Goal: Information Seeking & Learning: Learn about a topic

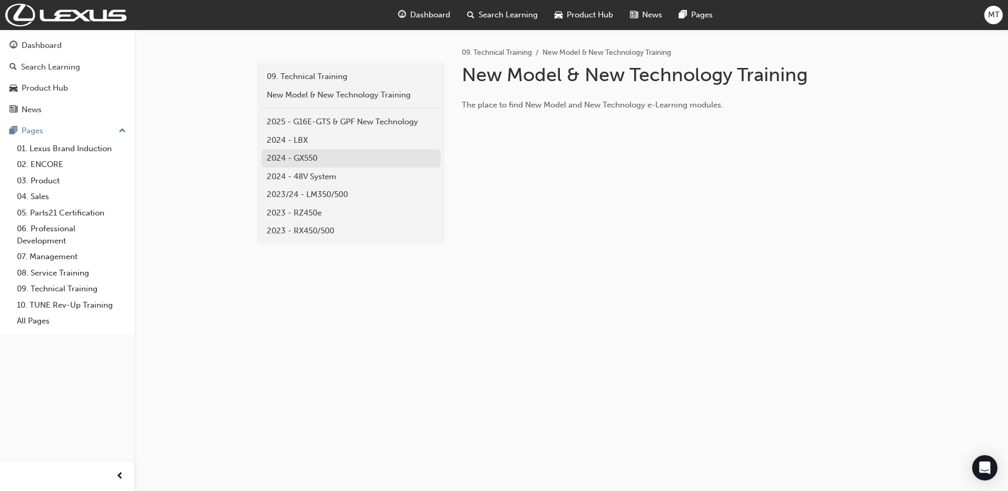
click at [325, 154] on div "2024 - GX550" at bounding box center [351, 158] width 169 height 12
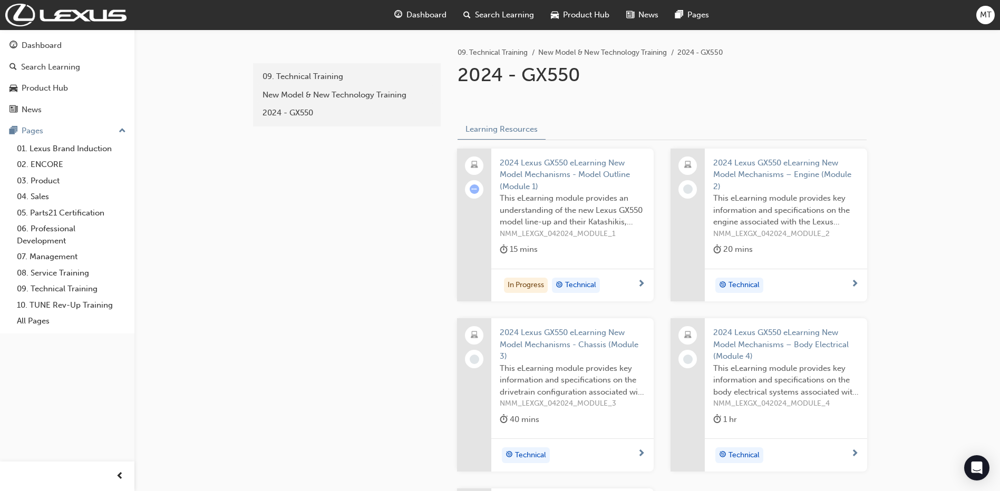
click at [738, 161] on span "2024 Lexus GX550 eLearning New Model Mechanisms – Engine (Module 2)" at bounding box center [786, 175] width 146 height 36
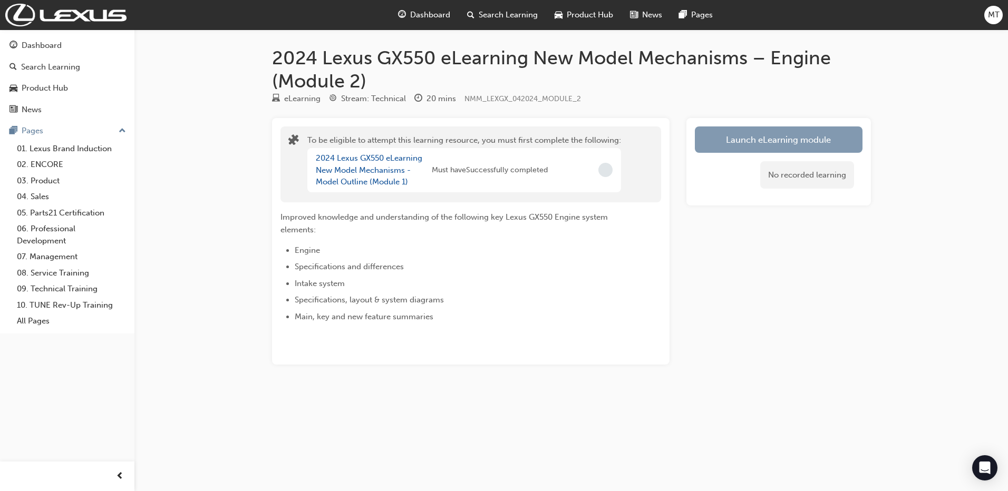
click at [701, 142] on button "Launch eLearning module" at bounding box center [779, 140] width 168 height 26
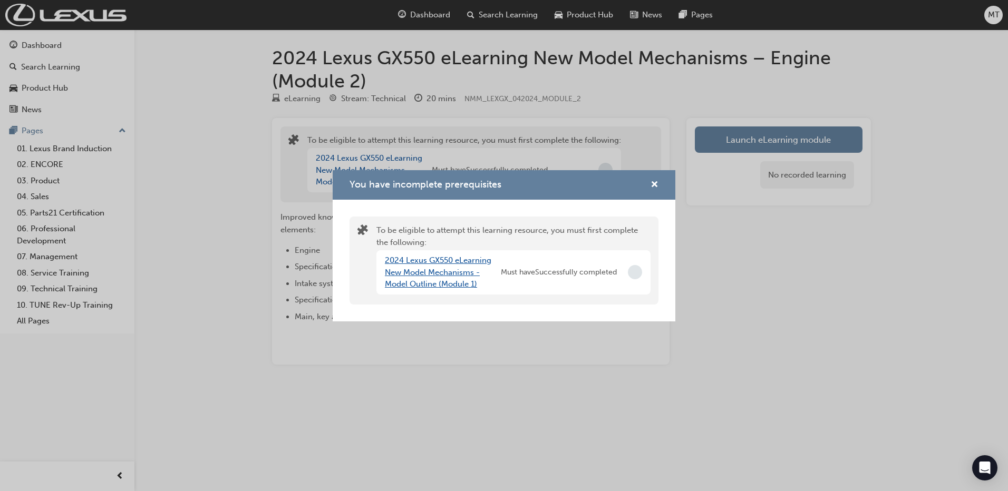
click at [448, 270] on link "2024 Lexus GX550 eLearning New Model Mechanisms - Model Outline (Module 1)" at bounding box center [438, 272] width 106 height 33
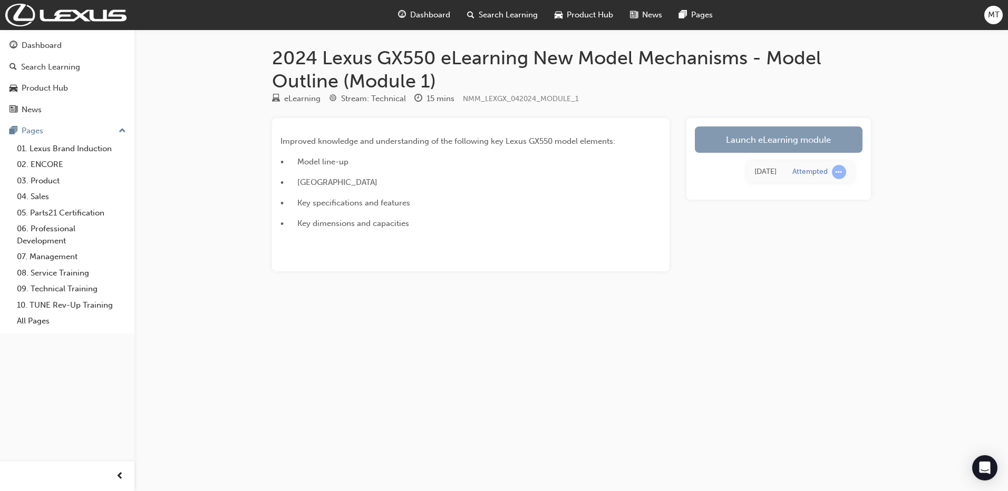
click at [794, 147] on link "Launch eLearning module" at bounding box center [779, 140] width 168 height 26
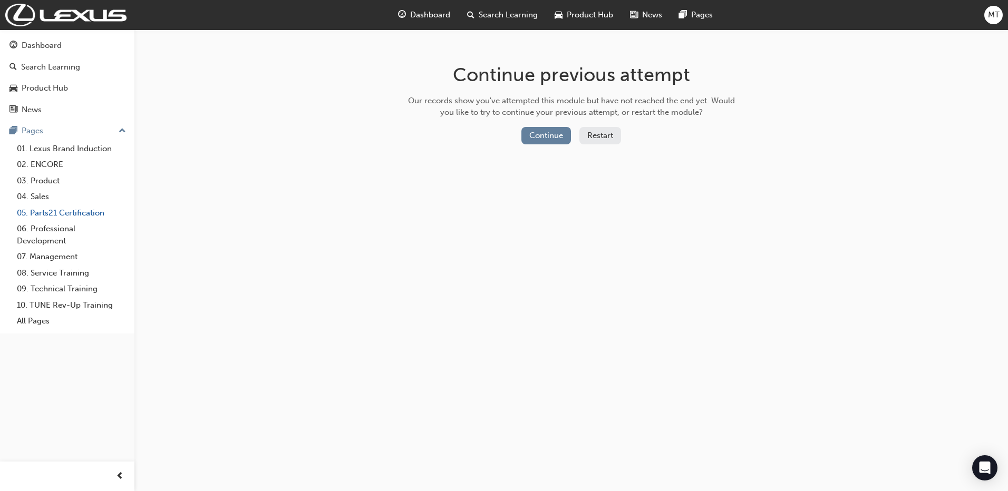
click at [55, 205] on link "05. Parts21 Certification" at bounding box center [72, 213] width 118 height 16
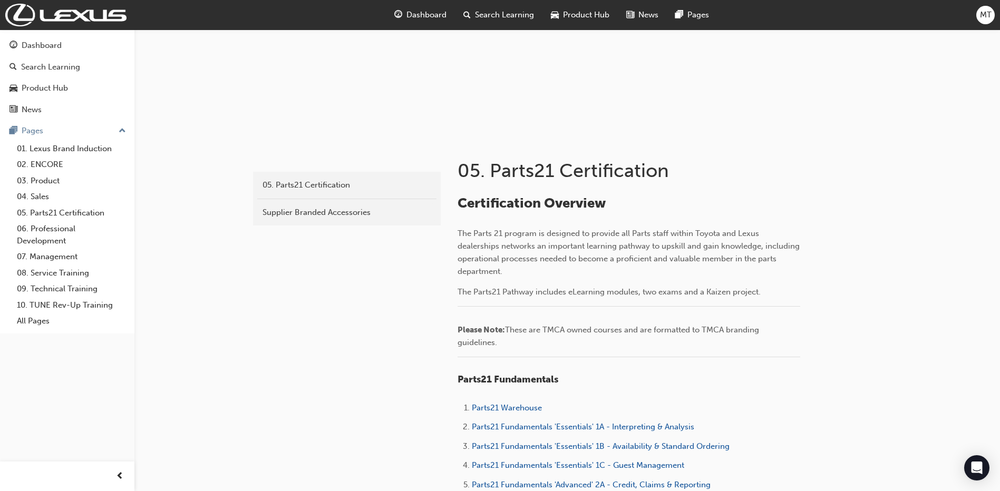
scroll to position [105, 0]
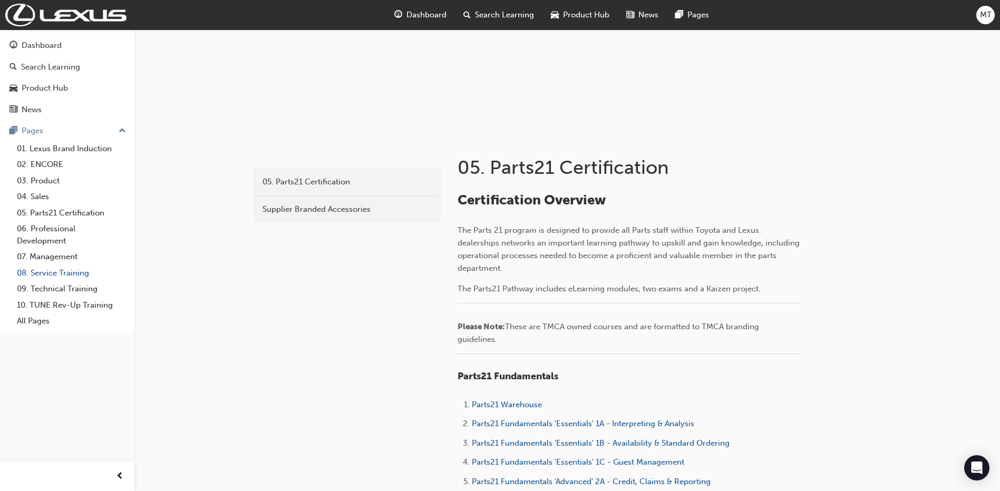
click at [86, 272] on link "08. Service Training" at bounding box center [72, 273] width 118 height 16
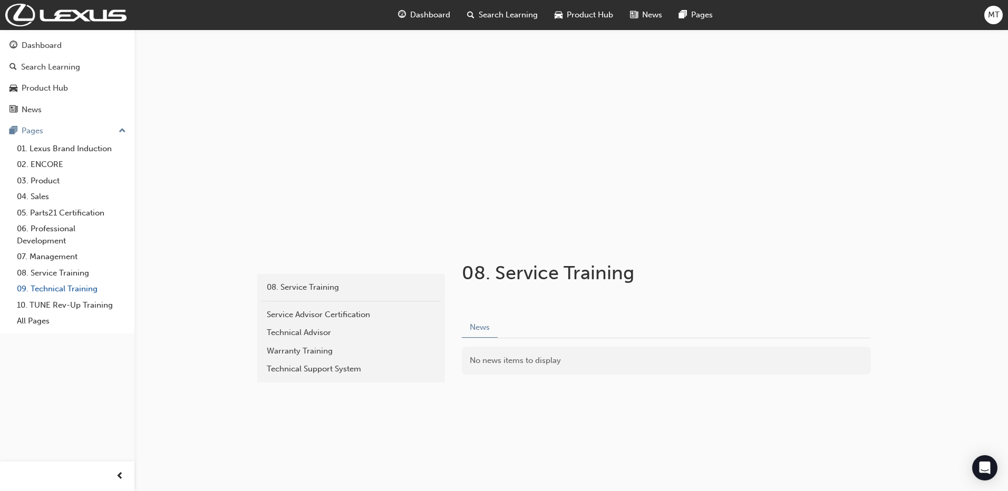
click at [92, 285] on link "09. Technical Training" at bounding box center [72, 289] width 118 height 16
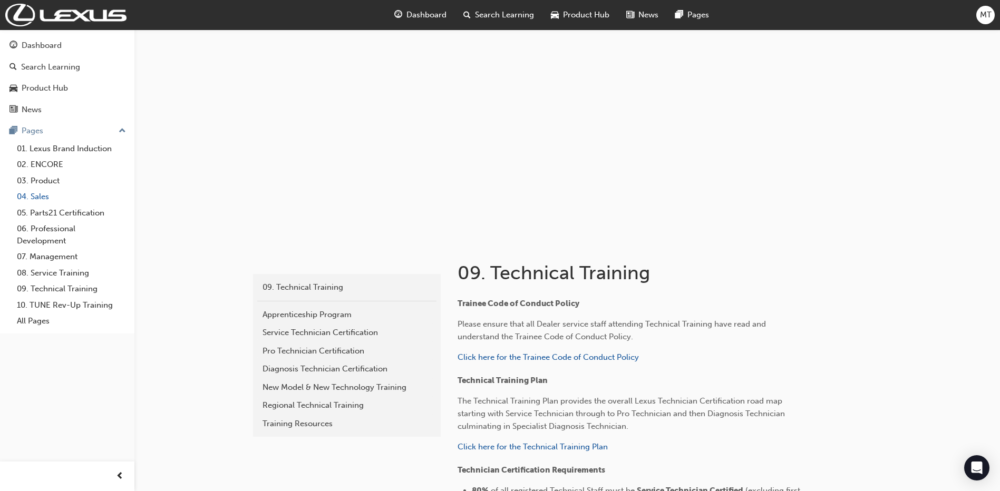
click at [84, 195] on link "04. Sales" at bounding box center [72, 197] width 118 height 16
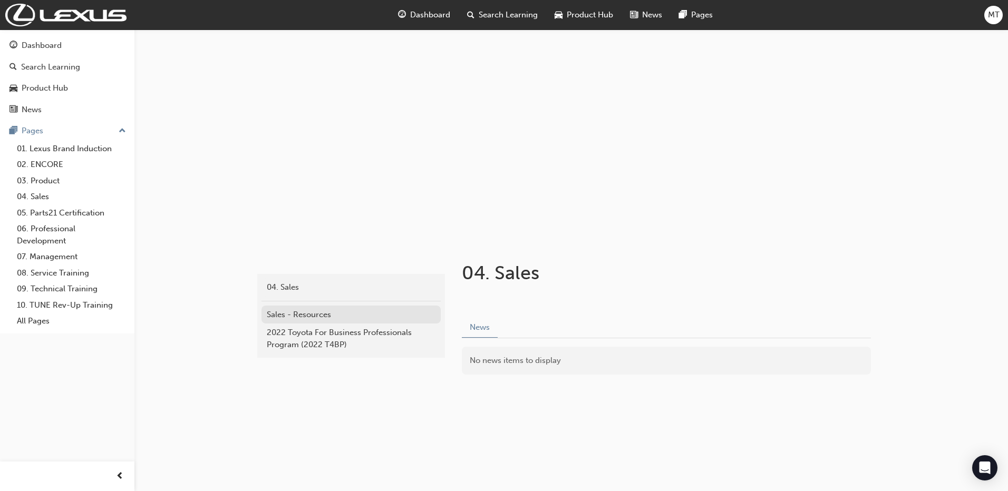
click at [336, 321] on link "Sales - Resources" at bounding box center [351, 315] width 179 height 18
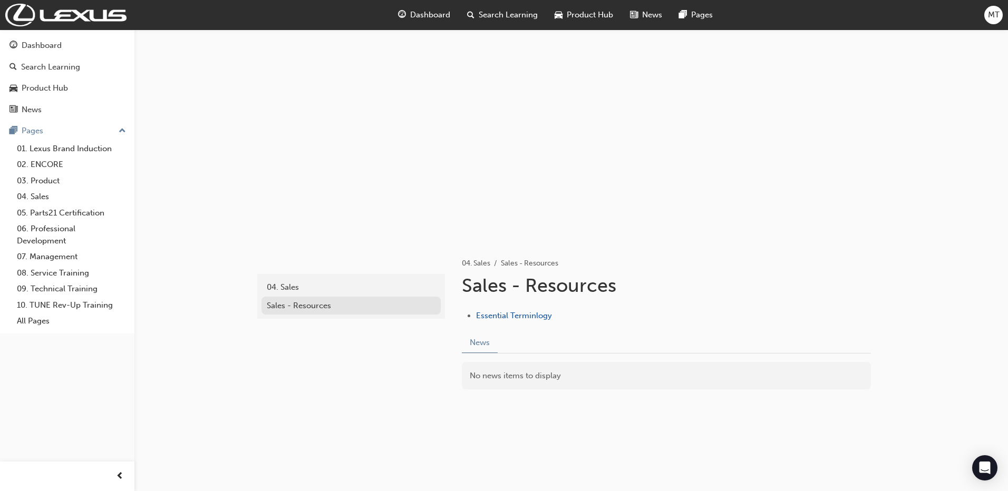
click at [369, 307] on div "Sales - Resources" at bounding box center [351, 306] width 169 height 12
click at [366, 287] on div "04. Sales" at bounding box center [351, 288] width 169 height 12
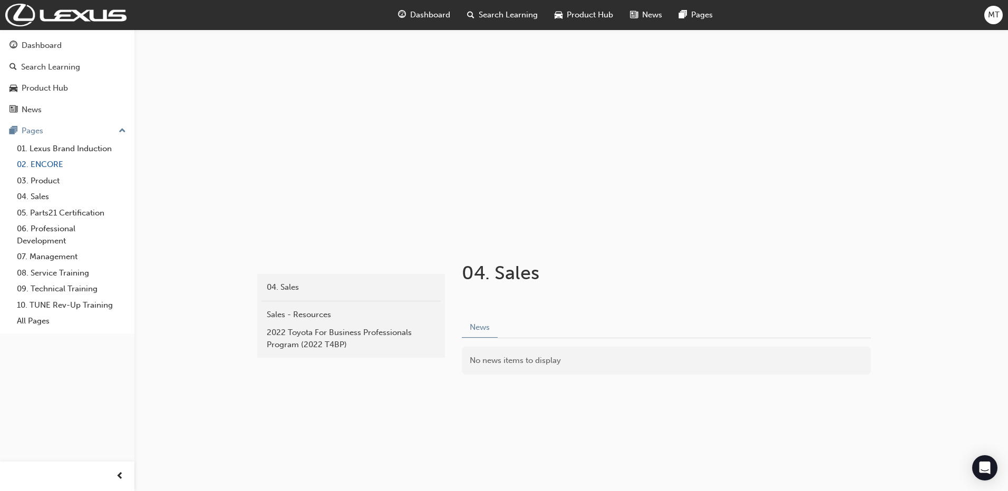
click at [49, 157] on link "02. ENCORE" at bounding box center [72, 165] width 118 height 16
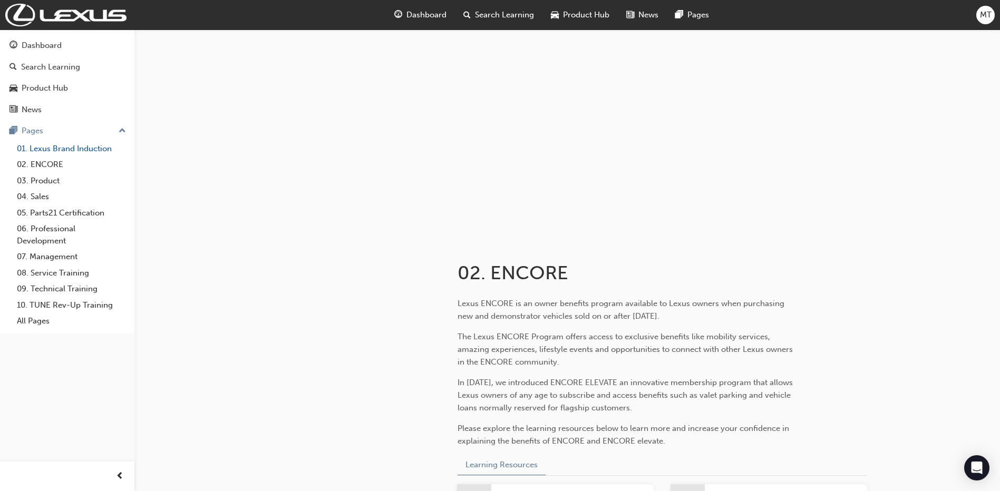
click at [69, 142] on link "01. Lexus Brand Induction" at bounding box center [72, 149] width 118 height 16
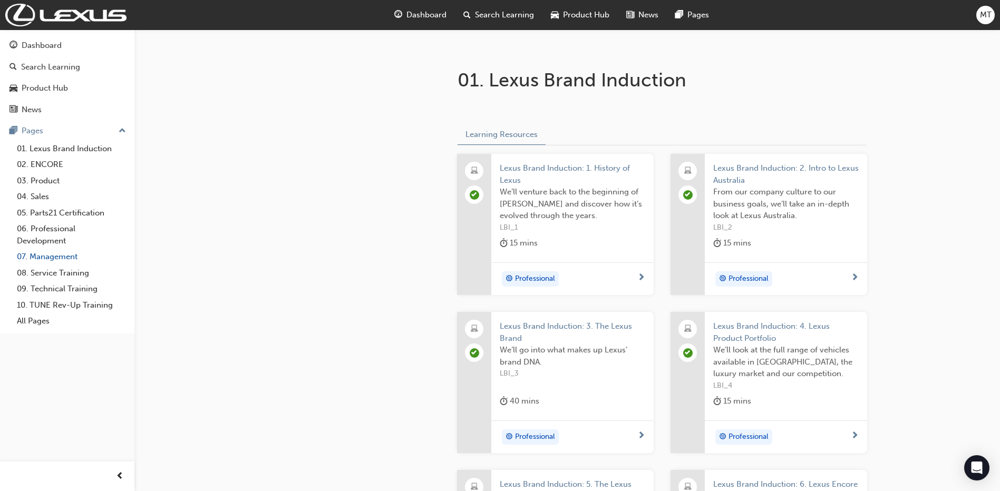
scroll to position [193, 0]
click at [37, 94] on div "Product Hub" at bounding box center [66, 88] width 115 height 13
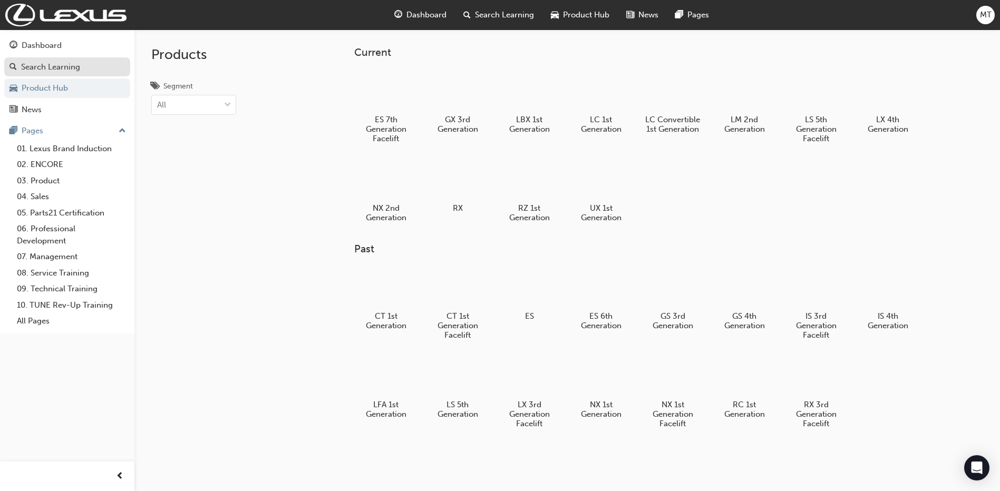
click at [69, 72] on div "Search Learning" at bounding box center [50, 67] width 59 height 12
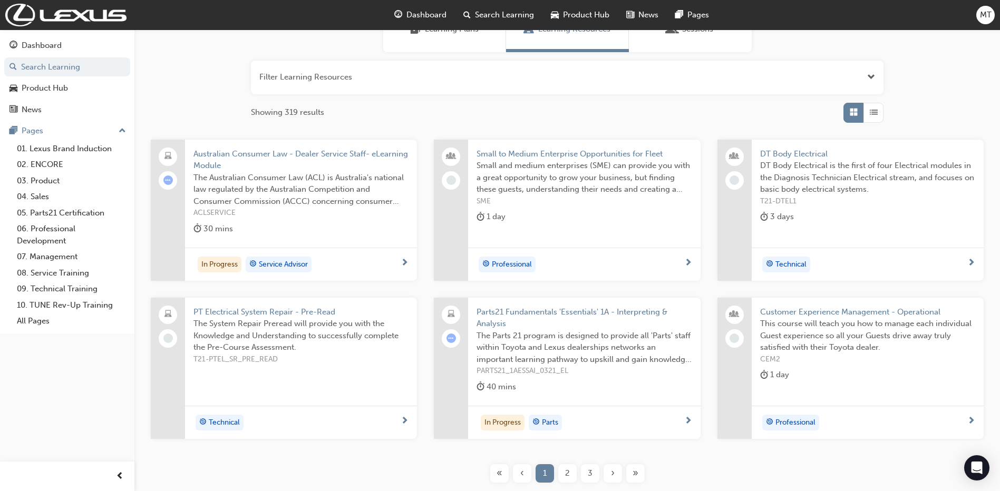
scroll to position [141, 0]
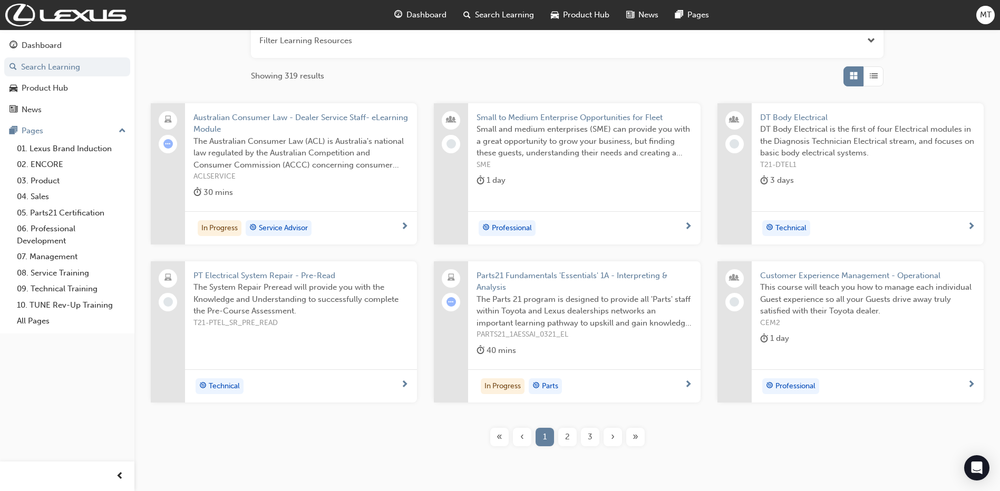
click at [565, 441] on span "2" at bounding box center [567, 437] width 5 height 12
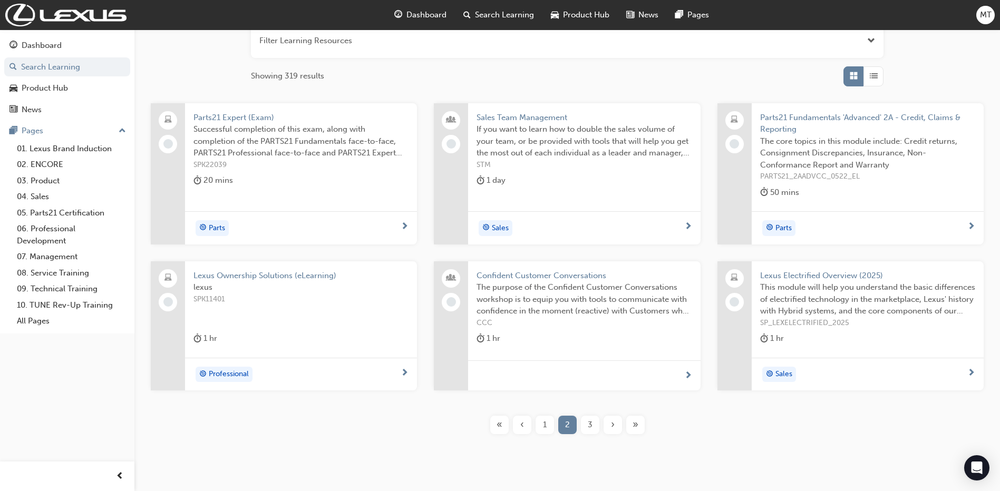
click at [585, 418] on div "3" at bounding box center [590, 425] width 18 height 18
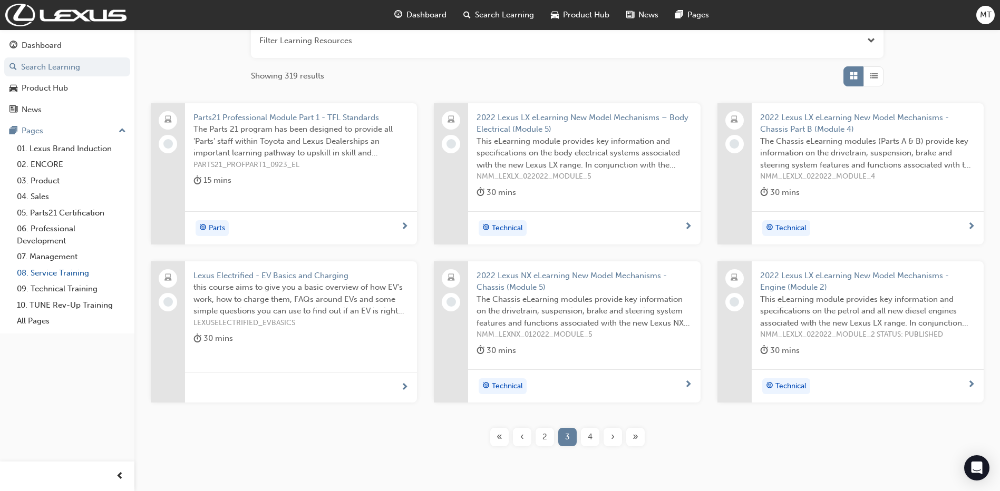
click at [76, 278] on link "08. Service Training" at bounding box center [72, 273] width 118 height 16
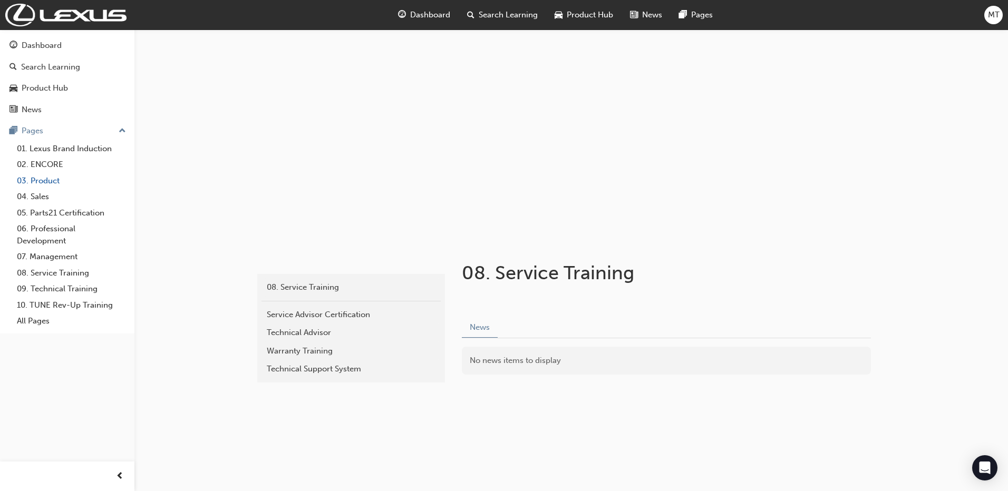
click at [53, 177] on link "03. Product" at bounding box center [72, 181] width 118 height 16
click at [77, 149] on link "01. Lexus Brand Induction" at bounding box center [72, 149] width 118 height 16
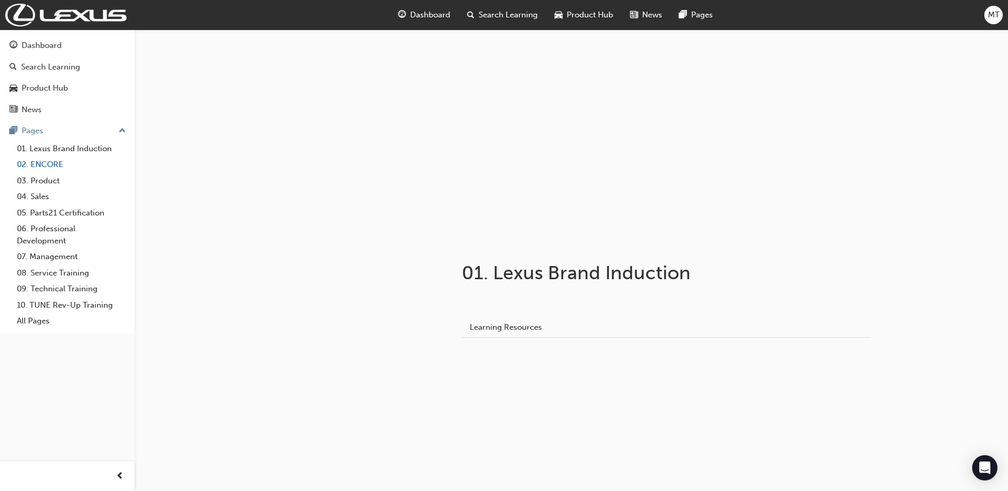
click at [65, 168] on link "02. ENCORE" at bounding box center [72, 165] width 118 height 16
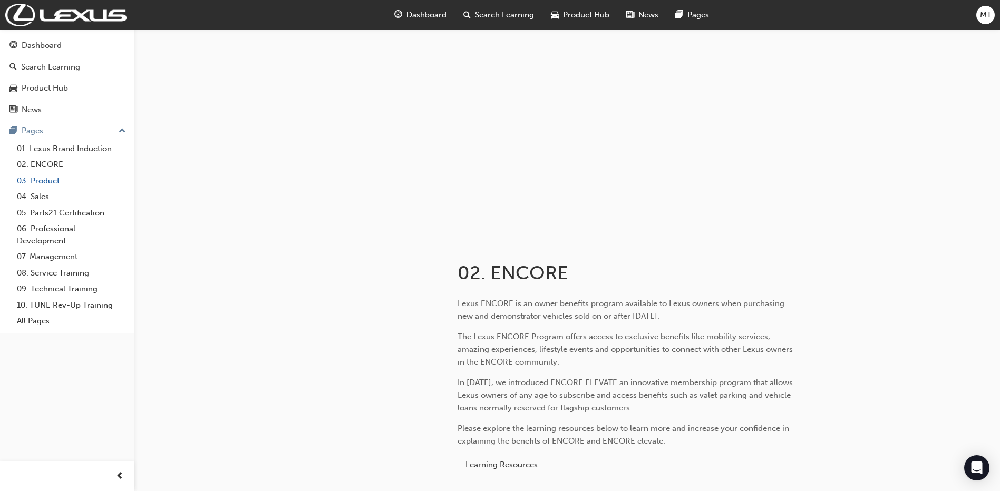
click at [57, 186] on link "03. Product" at bounding box center [72, 181] width 118 height 16
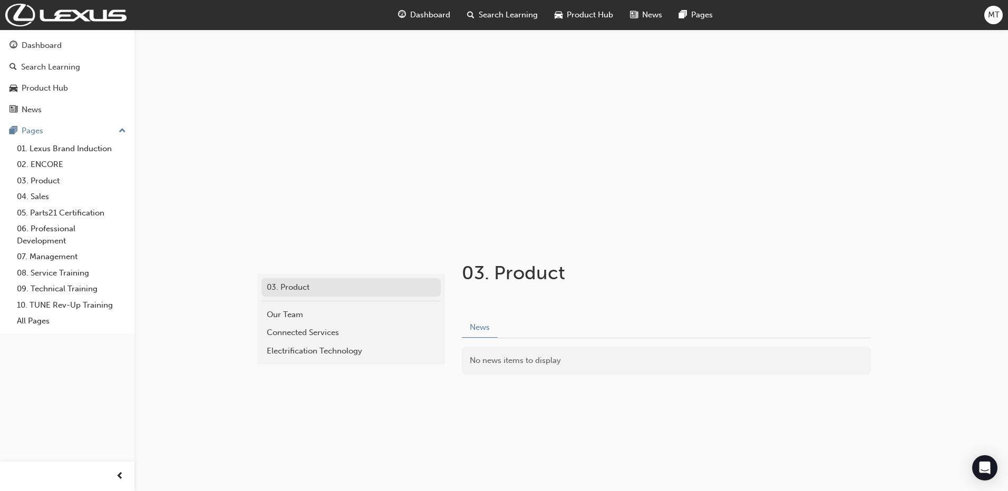
click at [304, 294] on link "03. Product" at bounding box center [351, 287] width 179 height 18
click at [301, 329] on div "Connected Services" at bounding box center [351, 333] width 169 height 12
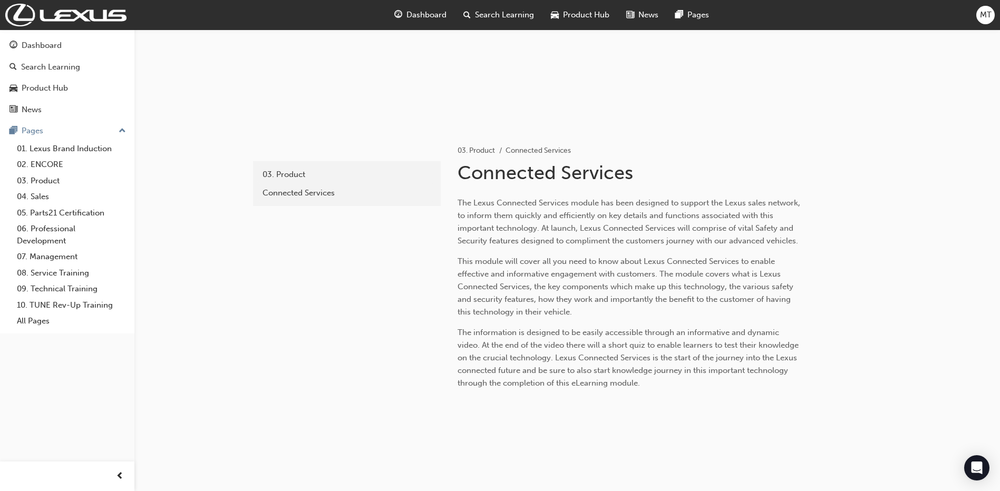
scroll to position [125, 0]
click at [73, 178] on link "03. Product" at bounding box center [72, 181] width 118 height 16
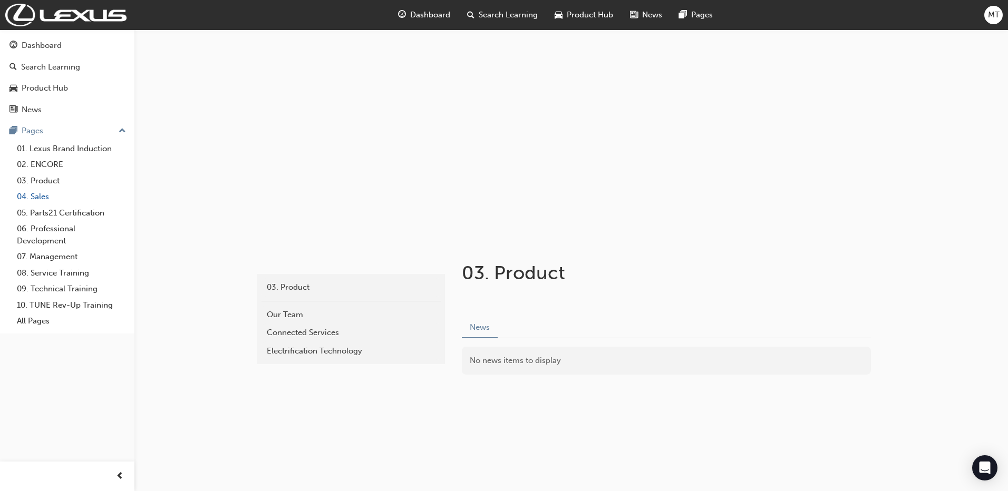
click at [36, 200] on link "04. Sales" at bounding box center [72, 197] width 118 height 16
click at [55, 238] on link "06. Professional Development" at bounding box center [72, 235] width 118 height 28
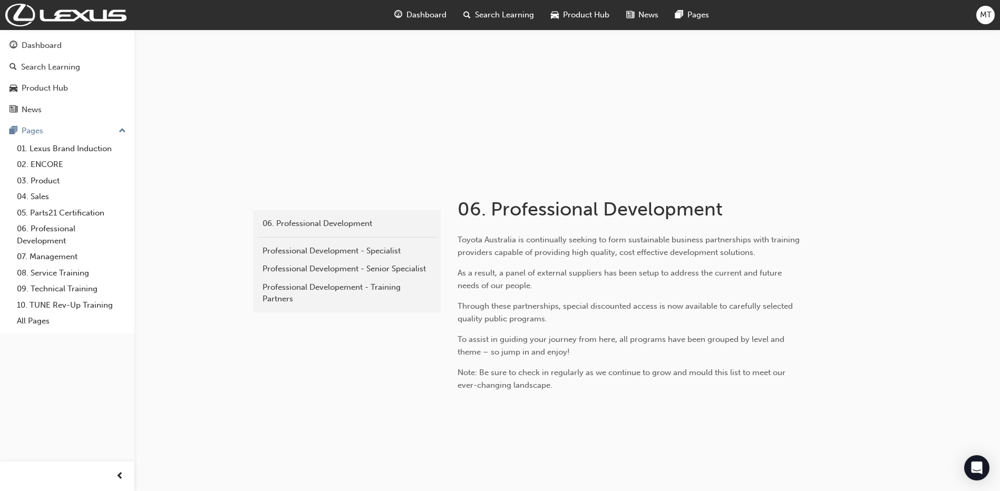
scroll to position [66, 0]
click at [62, 252] on link "07. Management" at bounding box center [72, 257] width 118 height 16
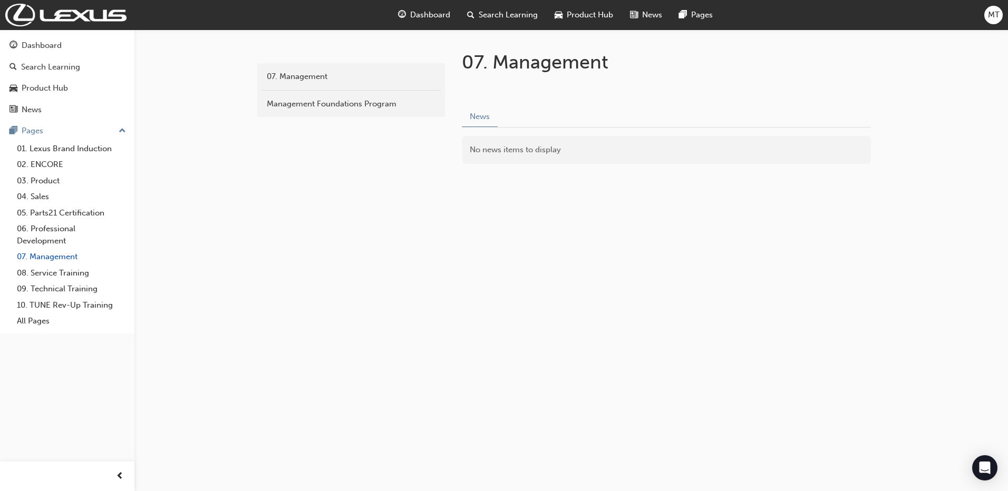
click at [56, 261] on link "07. Management" at bounding box center [72, 257] width 118 height 16
click at [55, 278] on link "08. Service Training" at bounding box center [72, 273] width 118 height 16
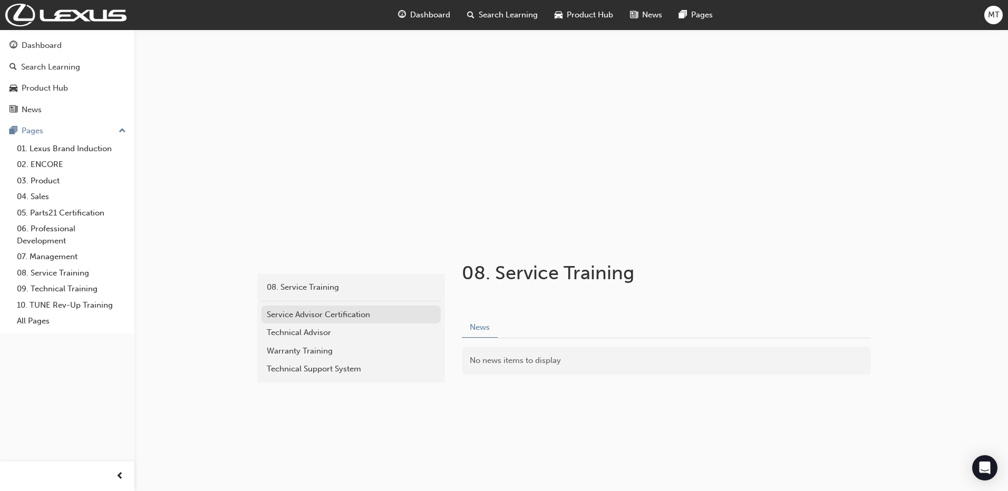
click at [356, 321] on link "Service Advisor Certification" at bounding box center [351, 315] width 179 height 18
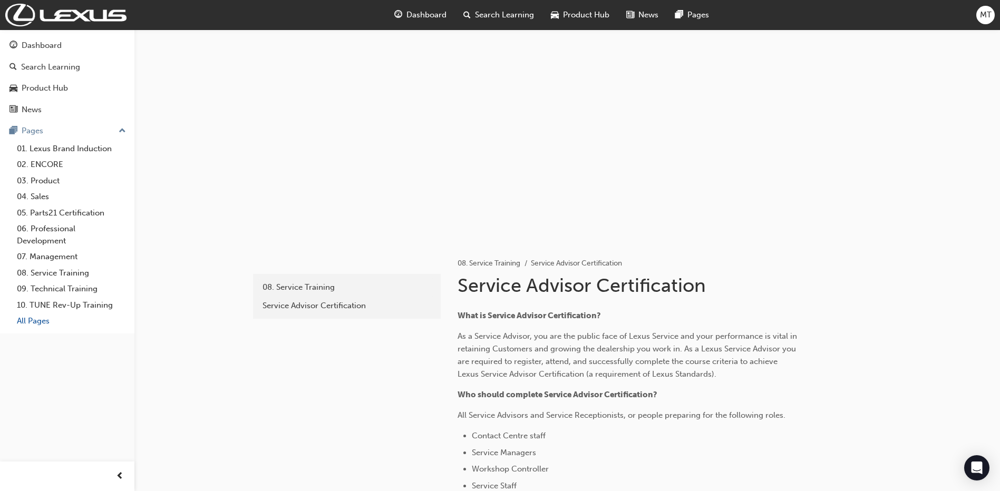
click at [82, 323] on link "All Pages" at bounding box center [72, 321] width 118 height 16
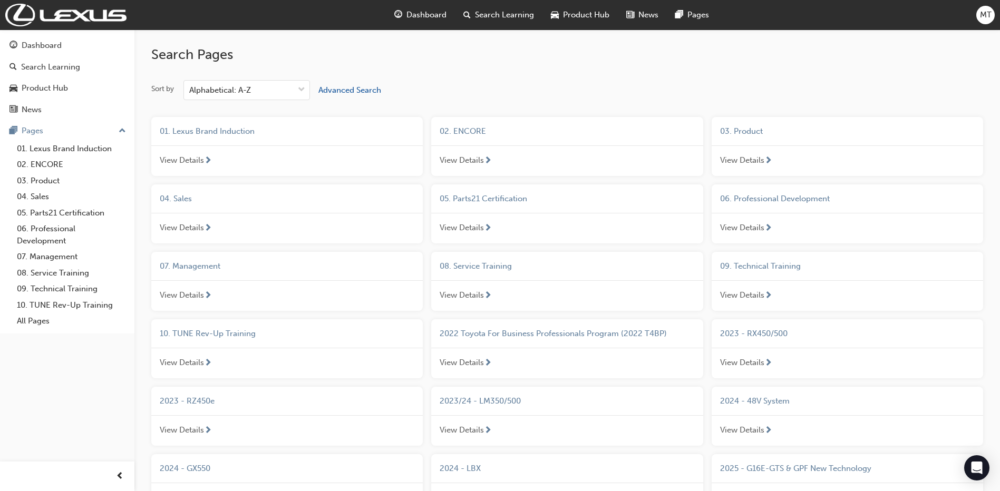
click at [295, 221] on div "View Details" at bounding box center [287, 228] width 272 height 31
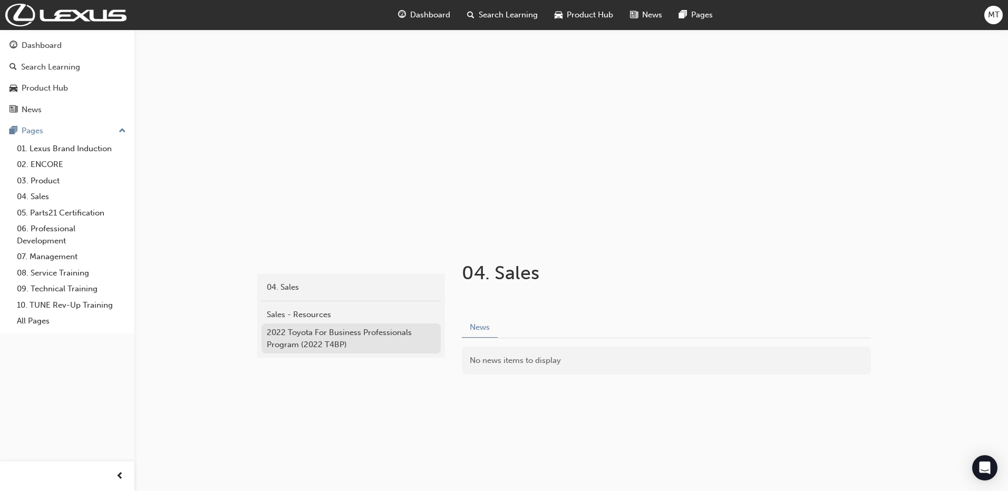
click at [302, 338] on div "2022 Toyota For Business Professionals Program (2022 T4BP)" at bounding box center [351, 339] width 169 height 24
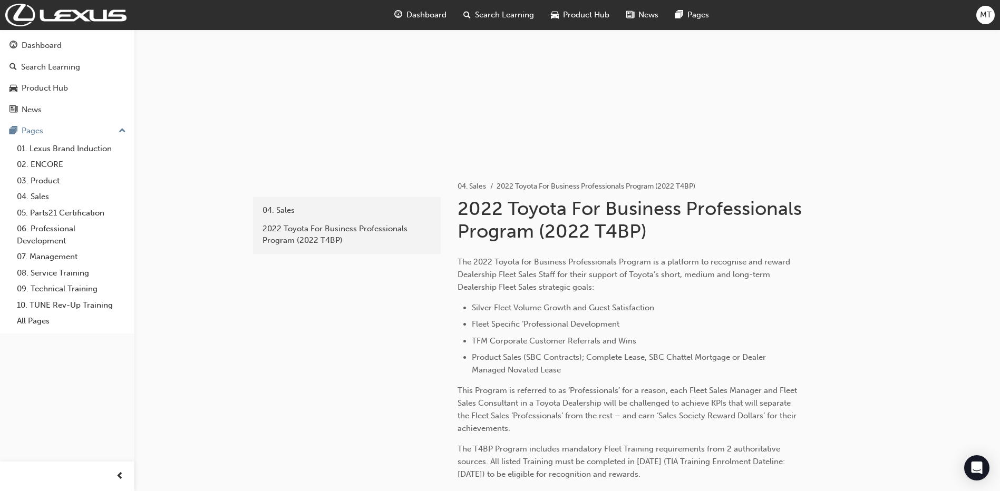
scroll to position [88, 0]
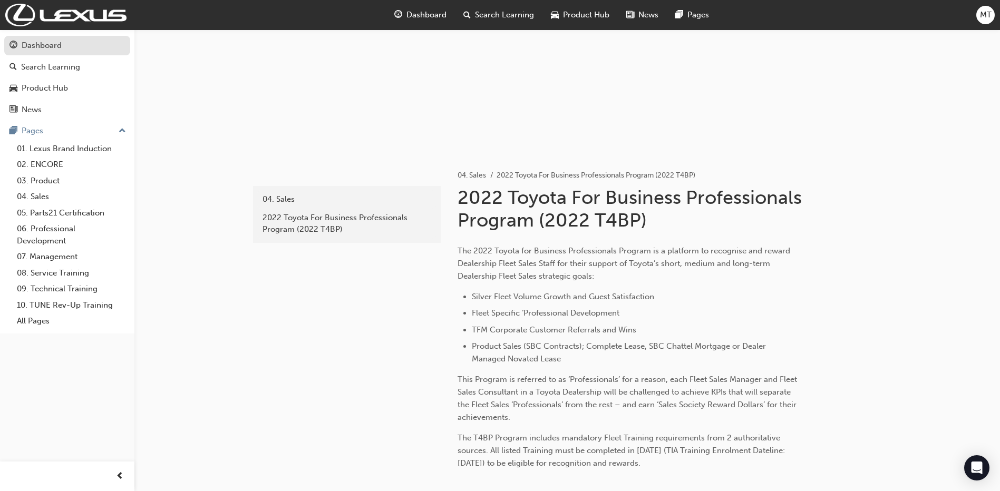
click at [41, 51] on div "Dashboard" at bounding box center [42, 46] width 40 height 12
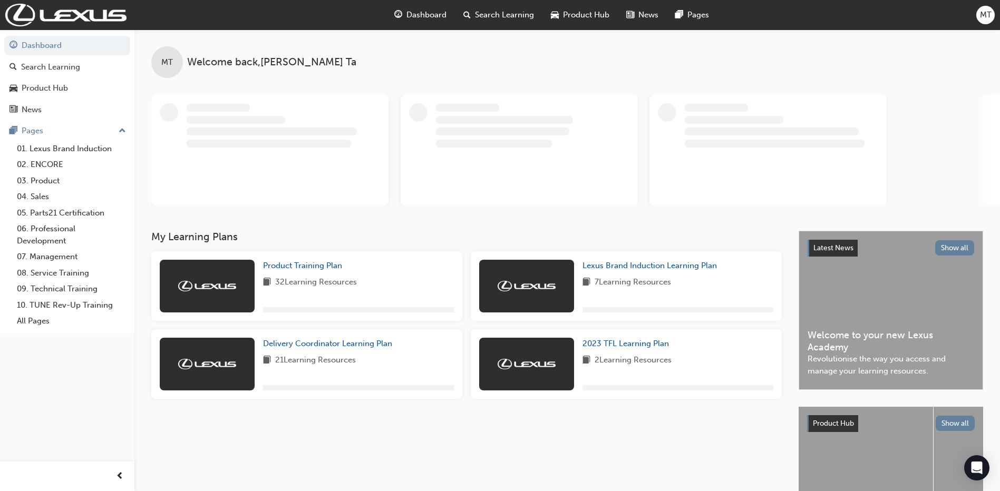
click at [915, 294] on div "Latest News Show all Welcome to your new Lexus Academy Revolutionise the way yo…" at bounding box center [890, 310] width 183 height 158
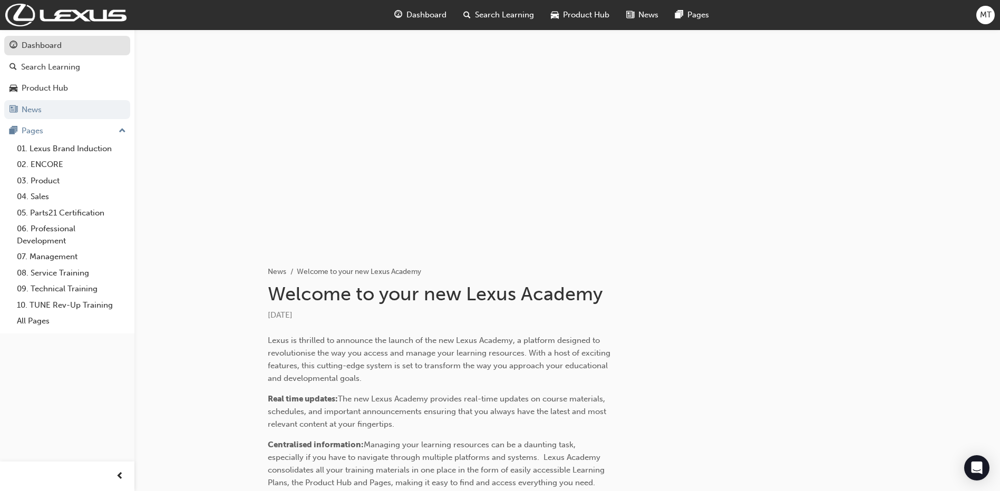
click at [93, 55] on link "Dashboard" at bounding box center [67, 46] width 126 height 20
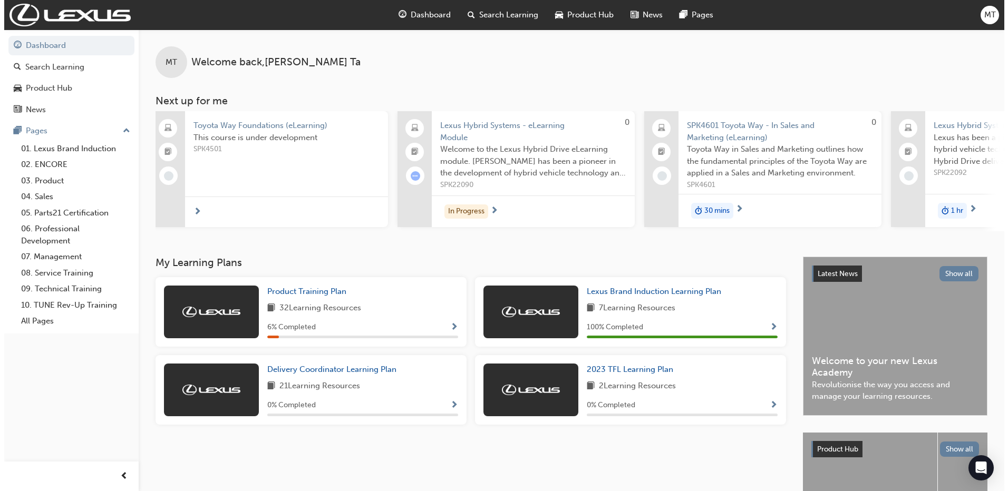
scroll to position [0, 308]
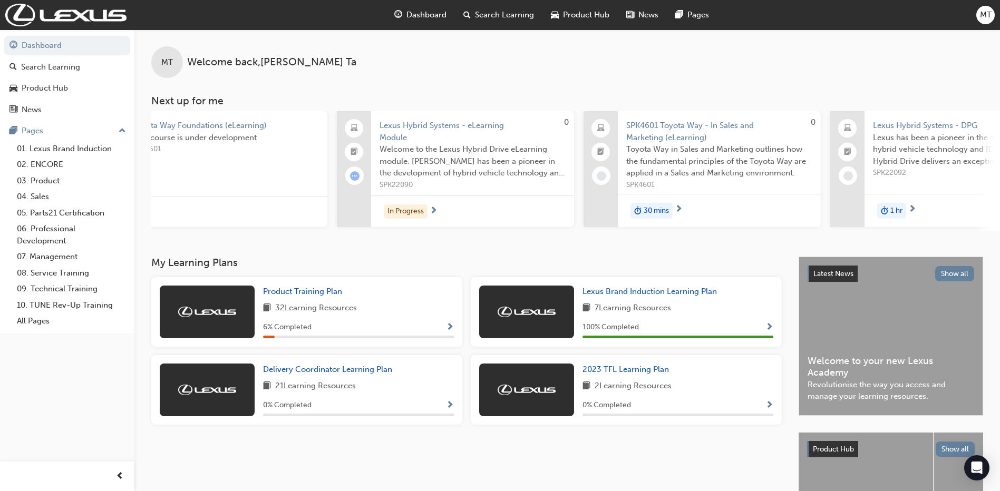
click at [680, 130] on span "SPK4601 Toyota Way - In Sales and Marketing (eLearning)" at bounding box center [719, 132] width 186 height 24
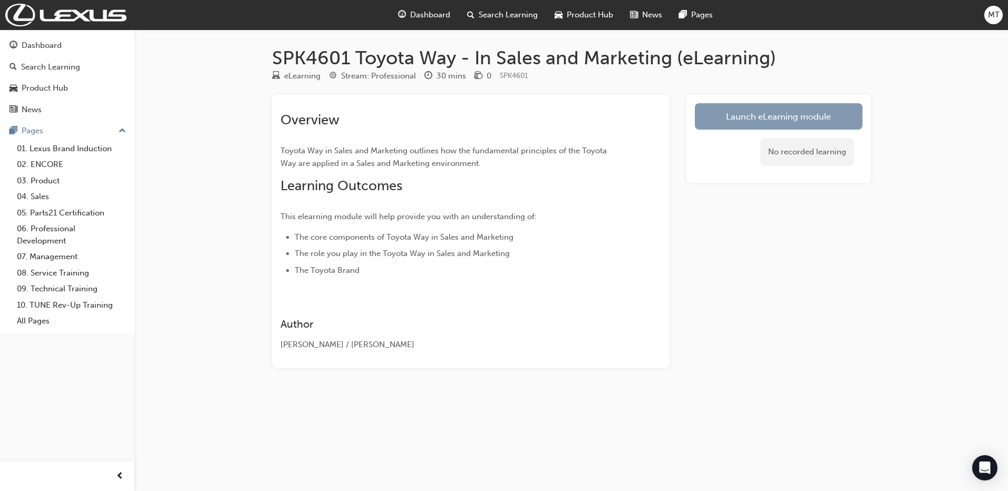
click at [717, 111] on link "Launch eLearning module" at bounding box center [779, 116] width 168 height 26
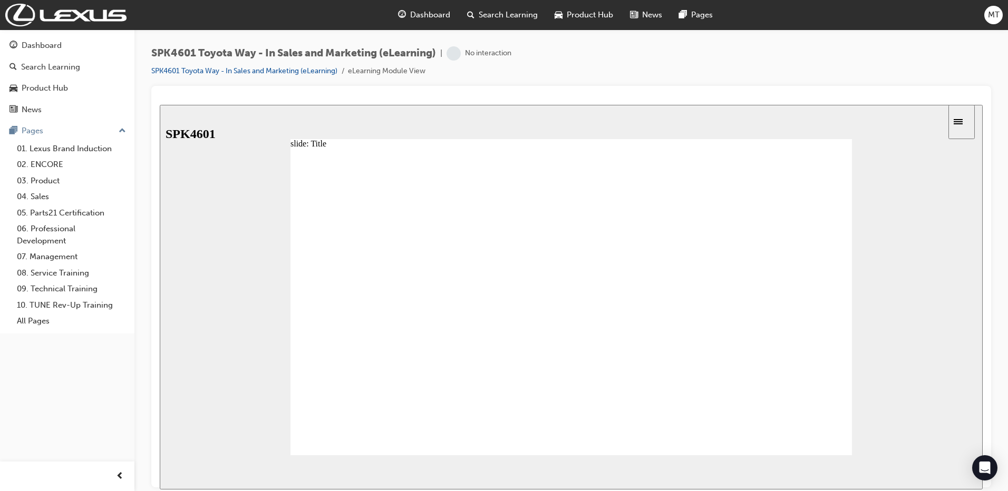
drag, startPoint x: 148, startPoint y: 358, endPoint x: 129, endPoint y: 255, distance: 104.5
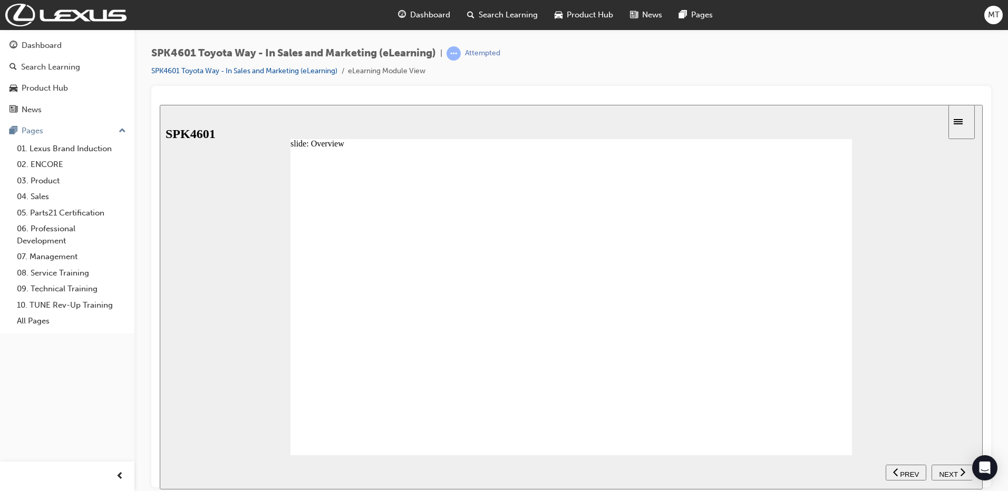
click at [148, 358] on div "SPK4601 Toyota Way - In Sales and Marketing (eLearning) | Attempted SPK4601 Toy…" at bounding box center [571, 247] width 874 height 435
click at [669, 455] on section "SUBMIT NEXT PREV" at bounding box center [571, 472] width 823 height 34
click at [957, 472] on div "NEXT" at bounding box center [952, 472] width 33 height 11
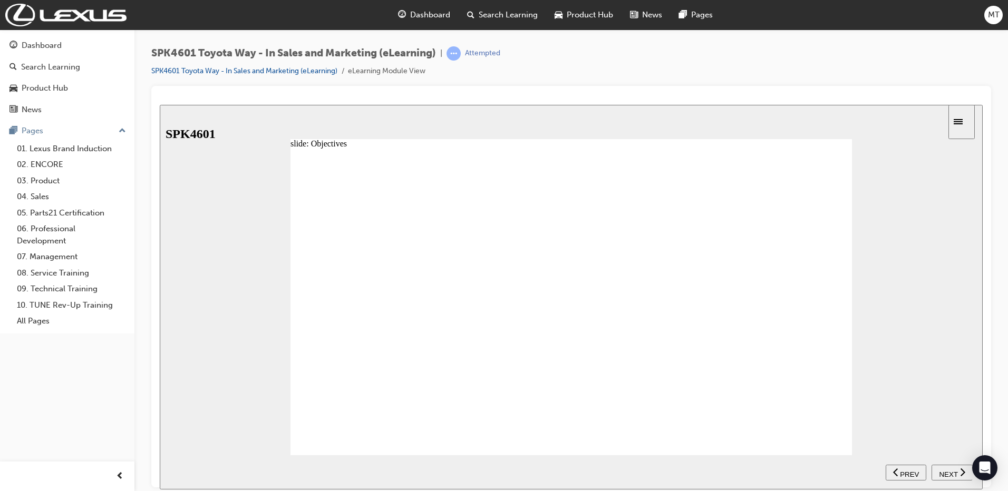
click at [960, 477] on button "NEXT" at bounding box center [952, 472] width 41 height 16
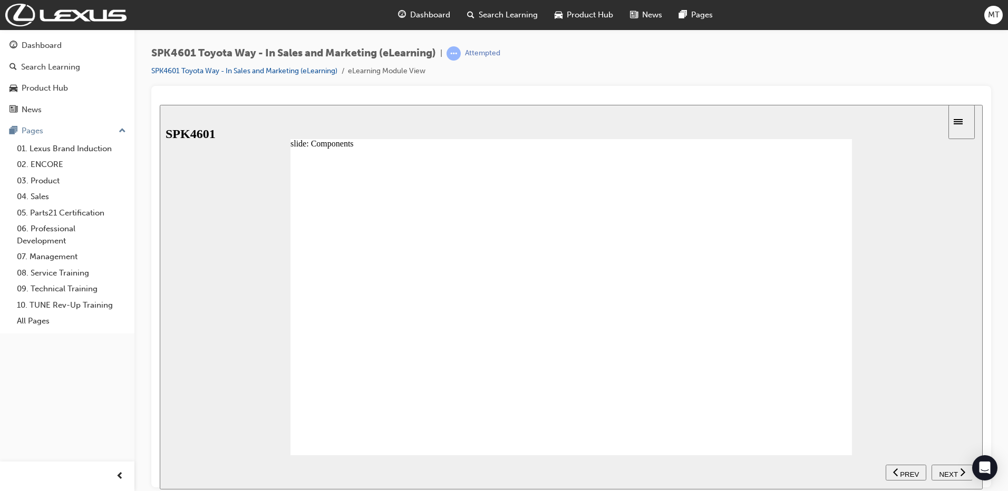
click at [943, 472] on span "NEXT" at bounding box center [948, 474] width 18 height 8
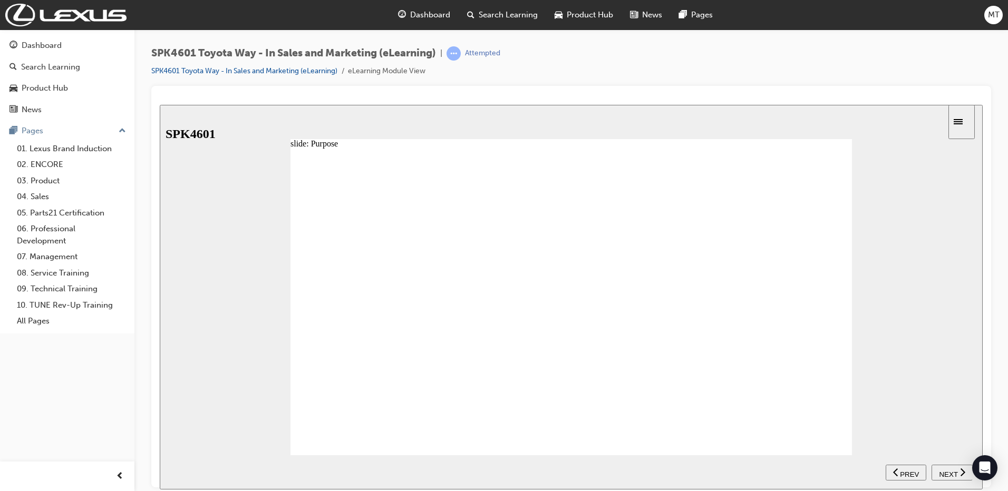
click at [957, 470] on div "NEXT" at bounding box center [952, 472] width 33 height 11
drag, startPoint x: 552, startPoint y: 385, endPoint x: 635, endPoint y: 279, distance: 134.1
drag, startPoint x: 814, startPoint y: 395, endPoint x: 788, endPoint y: 398, distance: 26.5
drag, startPoint x: 678, startPoint y: 429, endPoint x: 622, endPoint y: 428, distance: 55.9
drag, startPoint x: 608, startPoint y: 377, endPoint x: 603, endPoint y: 388, distance: 11.3
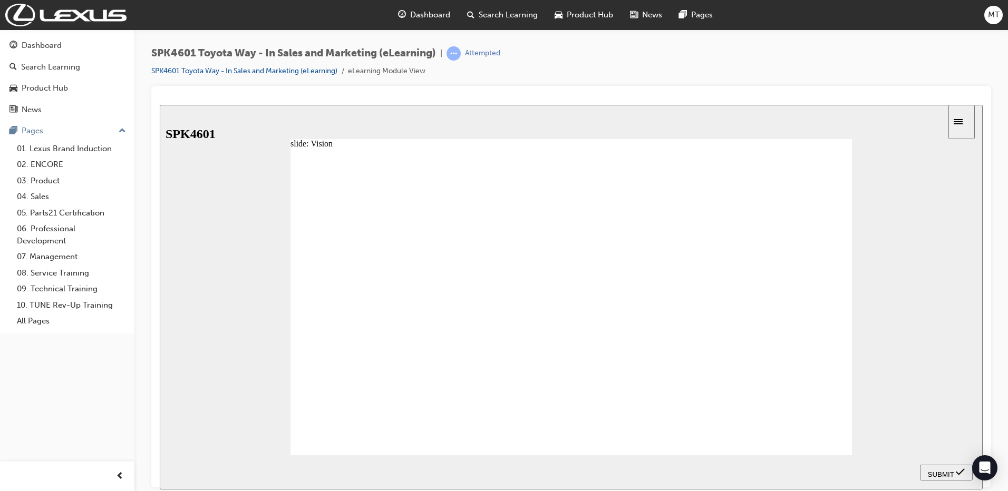
drag, startPoint x: 732, startPoint y: 370, endPoint x: 581, endPoint y: 262, distance: 185.8
drag, startPoint x: 660, startPoint y: 388, endPoint x: 690, endPoint y: 395, distance: 31.5
drag, startPoint x: 538, startPoint y: 385, endPoint x: 539, endPoint y: 405, distance: 20.1
drag, startPoint x: 639, startPoint y: 333, endPoint x: 669, endPoint y: 271, distance: 68.9
drag, startPoint x: 779, startPoint y: 395, endPoint x: 804, endPoint y: 447, distance: 57.5
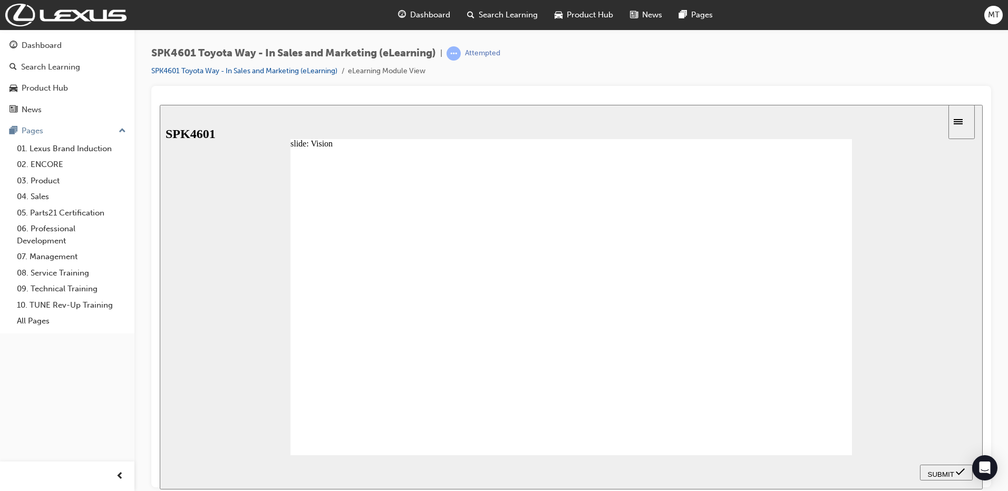
drag, startPoint x: 599, startPoint y: 433, endPoint x: 726, endPoint y: 302, distance: 182.3
drag, startPoint x: 675, startPoint y: 384, endPoint x: 787, endPoint y: 286, distance: 149.0
drag, startPoint x: 555, startPoint y: 400, endPoint x: 601, endPoint y: 412, distance: 46.8
drag, startPoint x: 677, startPoint y: 425, endPoint x: 651, endPoint y: 434, distance: 28.5
drag, startPoint x: 695, startPoint y: 436, endPoint x: 587, endPoint y: 345, distance: 141.4
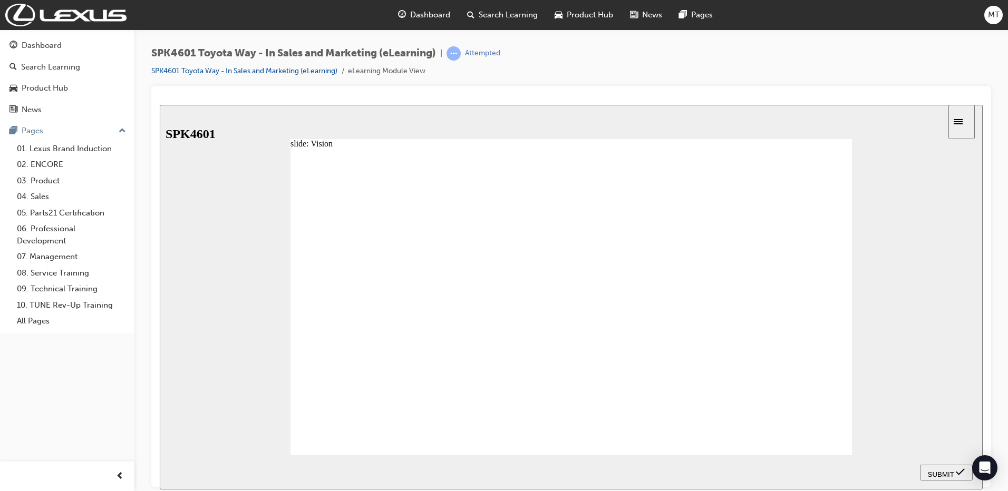
drag, startPoint x: 692, startPoint y: 397, endPoint x: 673, endPoint y: 412, distance: 24.0
drag, startPoint x: 741, startPoint y: 432, endPoint x: 773, endPoint y: 297, distance: 138.9
drag, startPoint x: 770, startPoint y: 382, endPoint x: 627, endPoint y: 323, distance: 155.3
drag, startPoint x: 620, startPoint y: 391, endPoint x: 652, endPoint y: 391, distance: 32.2
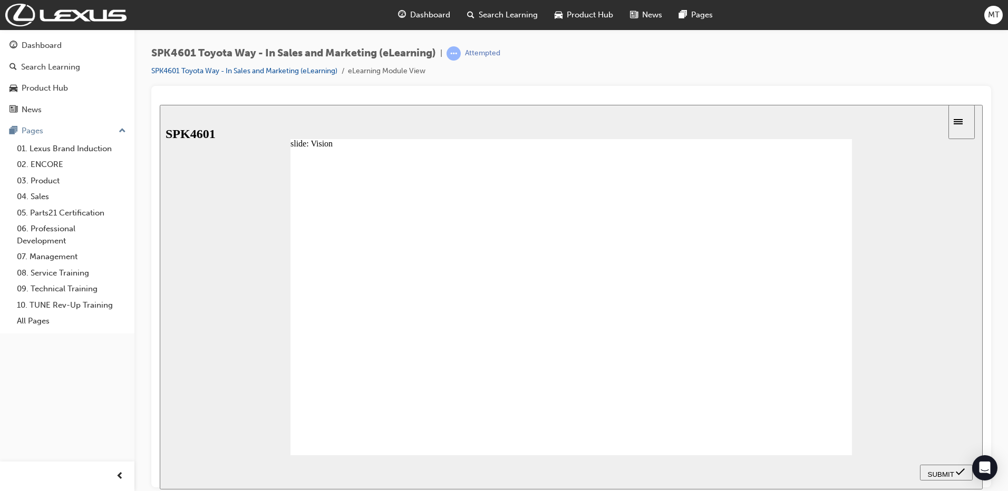
drag, startPoint x: 653, startPoint y: 391, endPoint x: 614, endPoint y: 331, distance: 71.9
drag, startPoint x: 561, startPoint y: 373, endPoint x: 783, endPoint y: 319, distance: 228.4
click at [940, 472] on span "SUBMIT" at bounding box center [941, 474] width 26 height 8
click at [943, 470] on span "NEXT" at bounding box center [948, 474] width 18 height 8
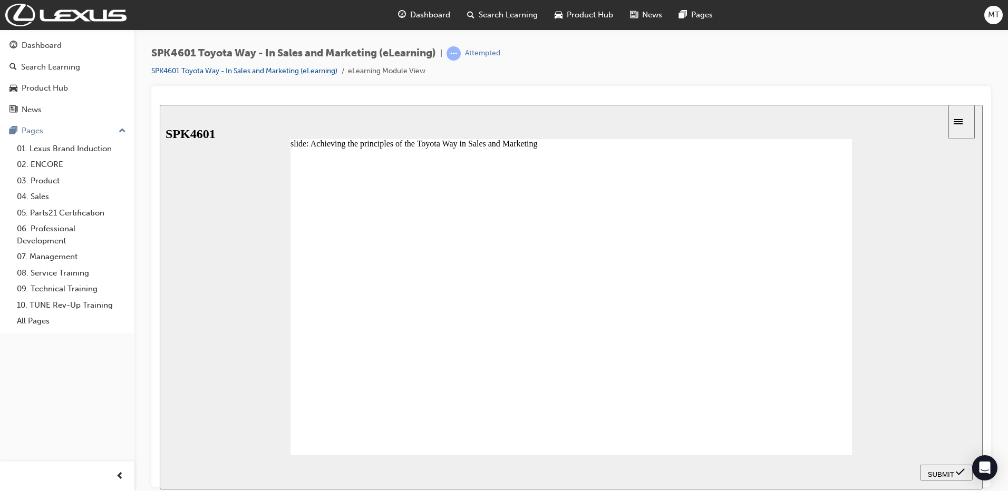
radio input "true"
click at [940, 470] on span "SUBMIT" at bounding box center [941, 474] width 26 height 8
drag, startPoint x: 615, startPoint y: 405, endPoint x: 507, endPoint y: 414, distance: 108.5
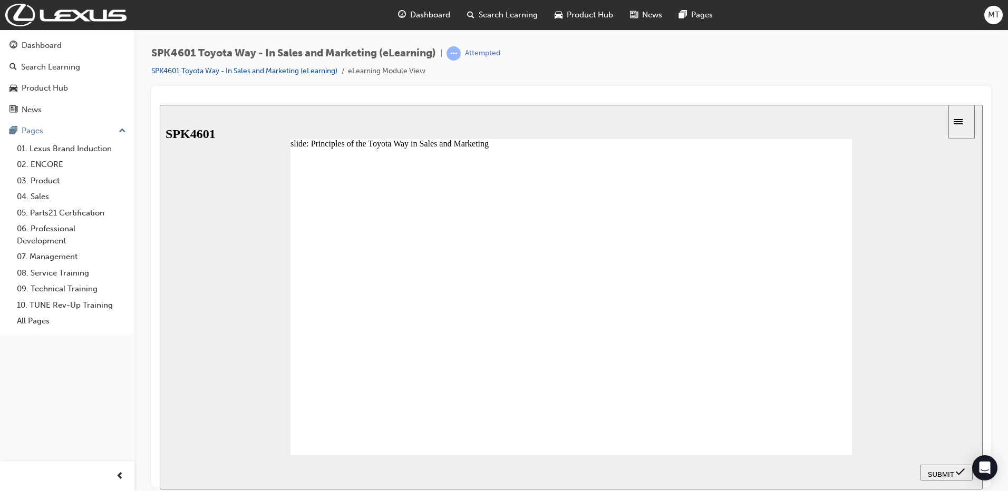
drag, startPoint x: 616, startPoint y: 416, endPoint x: 622, endPoint y: 411, distance: 7.9
drag, startPoint x: 715, startPoint y: 439, endPoint x: 715, endPoint y: 423, distance: 15.8
drag, startPoint x: 580, startPoint y: 439, endPoint x: 536, endPoint y: 448, distance: 44.7
drag, startPoint x: 602, startPoint y: 382, endPoint x: 603, endPoint y: 399, distance: 16.4
drag, startPoint x: 671, startPoint y: 383, endPoint x: 534, endPoint y: 384, distance: 136.6
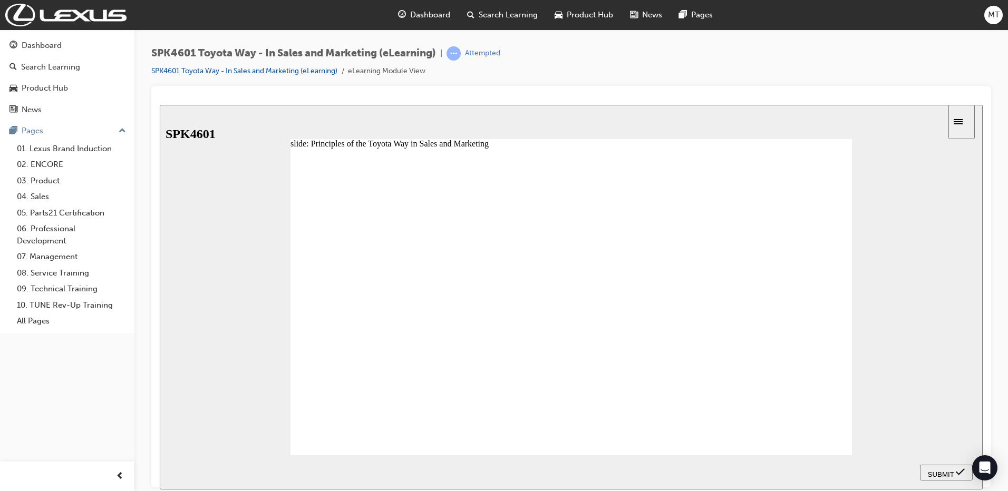
drag, startPoint x: 758, startPoint y: 380, endPoint x: 603, endPoint y: 273, distance: 189.1
drag, startPoint x: 608, startPoint y: 418, endPoint x: 628, endPoint y: 447, distance: 35.5
drag, startPoint x: 551, startPoint y: 426, endPoint x: 526, endPoint y: 436, distance: 27.2
drag, startPoint x: 754, startPoint y: 409, endPoint x: 768, endPoint y: 402, distance: 15.1
drag, startPoint x: 676, startPoint y: 437, endPoint x: 653, endPoint y: 397, distance: 45.8
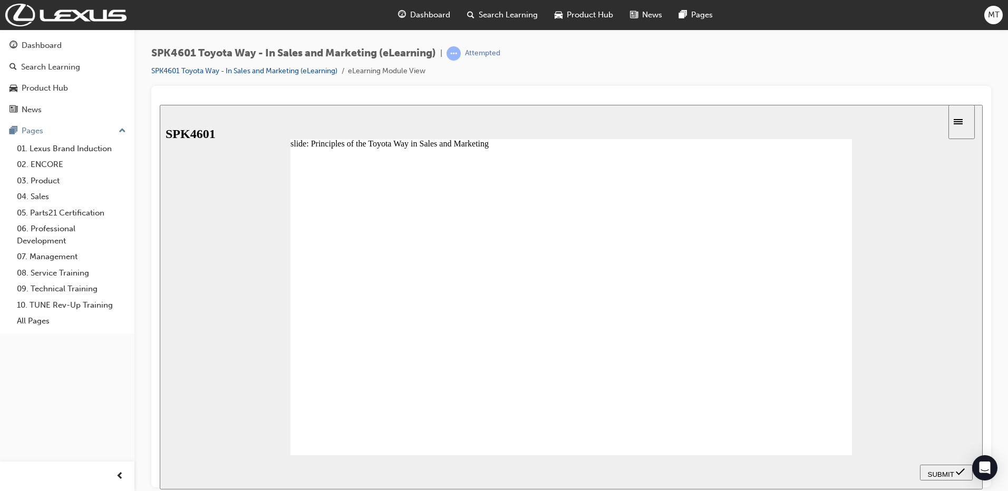
drag, startPoint x: 600, startPoint y: 406, endPoint x: 619, endPoint y: 387, distance: 27.6
drag, startPoint x: 640, startPoint y: 373, endPoint x: 668, endPoint y: 268, distance: 108.7
drag, startPoint x: 609, startPoint y: 438, endPoint x: 797, endPoint y: 305, distance: 229.5
drag, startPoint x: 677, startPoint y: 438, endPoint x: 715, endPoint y: 296, distance: 146.8
drag, startPoint x: 779, startPoint y: 418, endPoint x: 578, endPoint y: 333, distance: 218.4
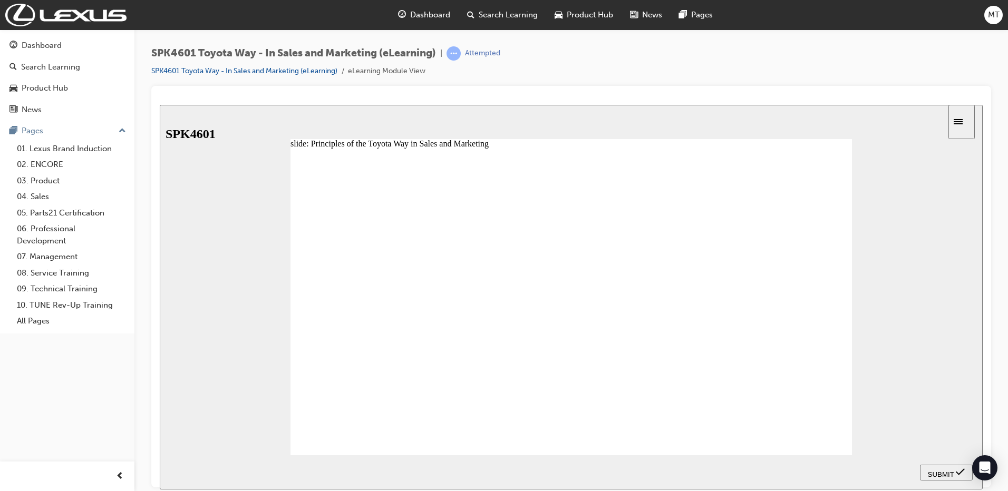
drag, startPoint x: 637, startPoint y: 403, endPoint x: 805, endPoint y: 333, distance: 181.7
drag, startPoint x: 699, startPoint y: 406, endPoint x: 644, endPoint y: 336, distance: 88.9
drag, startPoint x: 546, startPoint y: 415, endPoint x: 684, endPoint y: 341, distance: 157.6
click at [936, 474] on span "SUBMIT" at bounding box center [941, 474] width 26 height 8
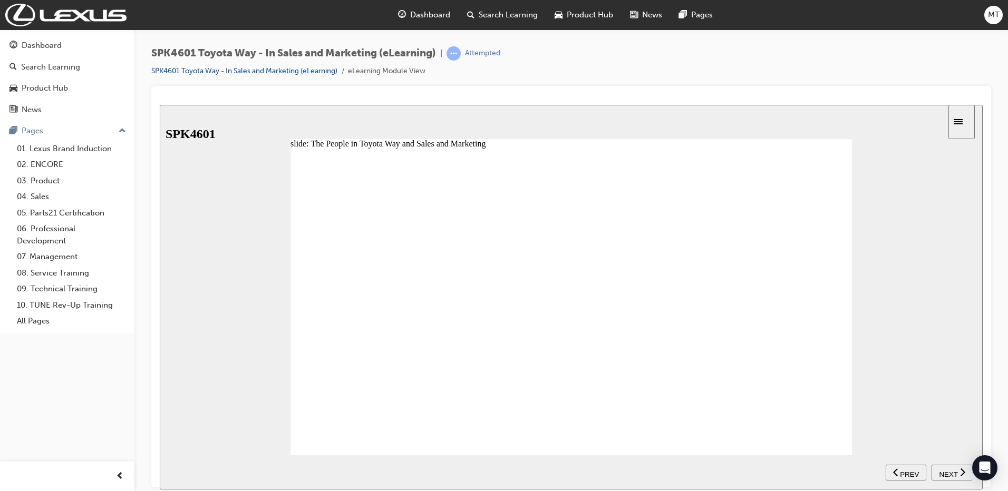
click at [944, 475] on span "NEXT" at bounding box center [948, 474] width 18 height 8
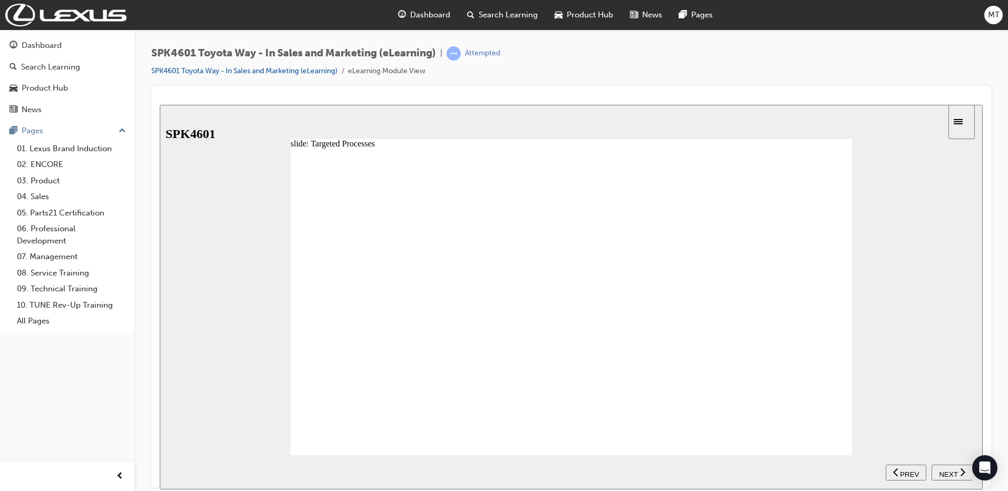
click at [941, 473] on span "NEXT" at bounding box center [948, 474] width 18 height 8
drag, startPoint x: 721, startPoint y: 257, endPoint x: 725, endPoint y: 285, distance: 28.3
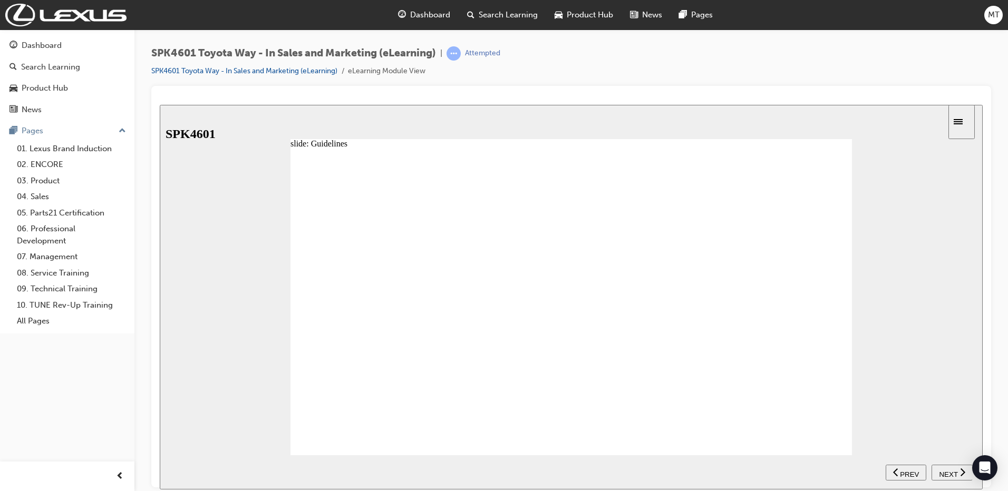
click at [958, 469] on div "NEXT" at bounding box center [952, 472] width 33 height 11
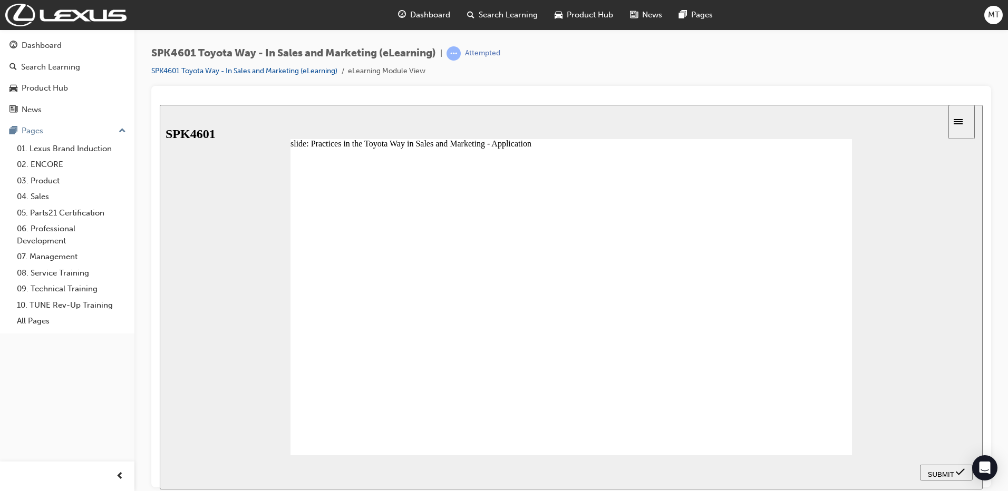
drag, startPoint x: 384, startPoint y: 344, endPoint x: 603, endPoint y: 350, distance: 219.4
drag, startPoint x: 667, startPoint y: 438, endPoint x: 664, endPoint y: 316, distance: 122.4
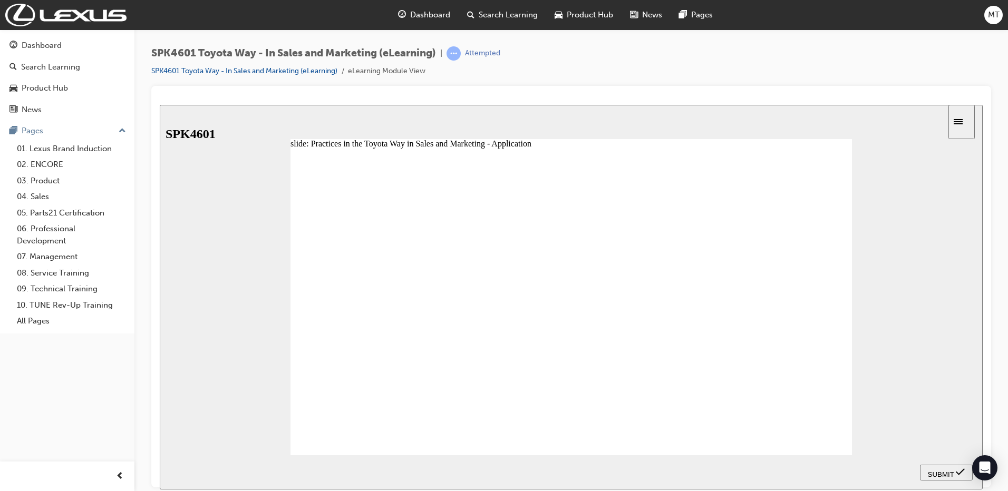
drag, startPoint x: 673, startPoint y: 412, endPoint x: 577, endPoint y: 309, distance: 141.0
drag, startPoint x: 703, startPoint y: 287, endPoint x: 404, endPoint y: 296, distance: 298.6
drag, startPoint x: 367, startPoint y: 441, endPoint x: 478, endPoint y: 323, distance: 161.5
drag, startPoint x: 548, startPoint y: 437, endPoint x: 458, endPoint y: 325, distance: 143.6
drag, startPoint x: 487, startPoint y: 435, endPoint x: 393, endPoint y: 442, distance: 94.1
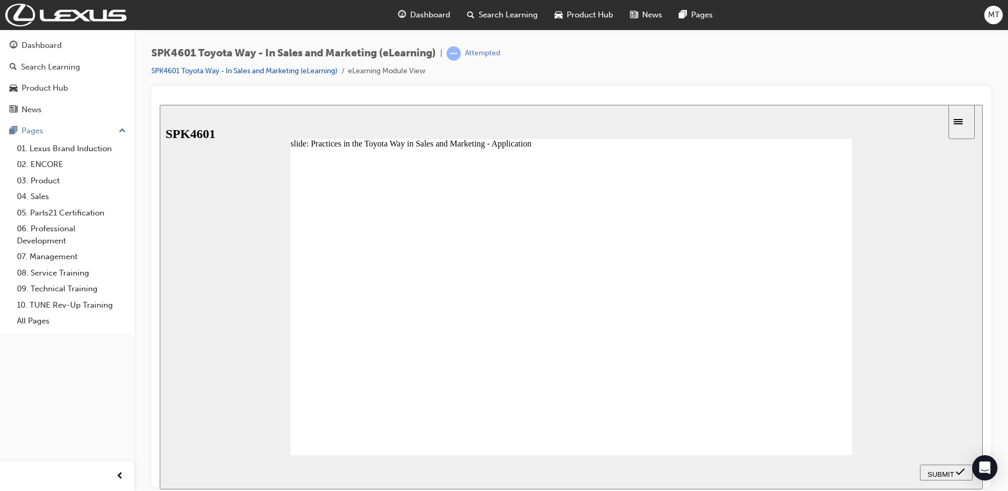
drag, startPoint x: 605, startPoint y: 413, endPoint x: 695, endPoint y: 319, distance: 130.1
drag, startPoint x: 665, startPoint y: 293, endPoint x: 526, endPoint y: 435, distance: 199.1
drag, startPoint x: 487, startPoint y: 412, endPoint x: 554, endPoint y: 410, distance: 67.0
drag, startPoint x: 400, startPoint y: 410, endPoint x: 398, endPoint y: 322, distance: 88.1
drag, startPoint x: 526, startPoint y: 438, endPoint x: 671, endPoint y: 305, distance: 196.7
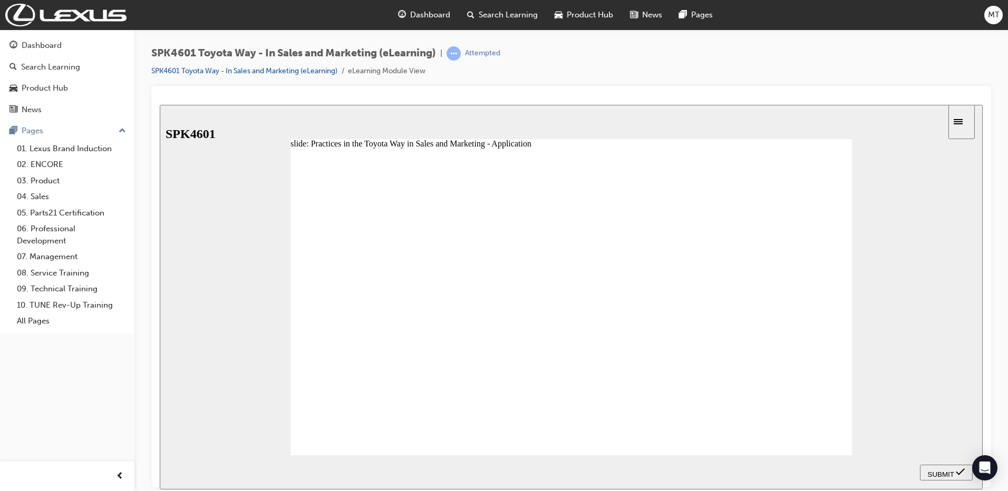
drag, startPoint x: 568, startPoint y: 410, endPoint x: 493, endPoint y: 343, distance: 100.5
drag, startPoint x: 402, startPoint y: 296, endPoint x: 409, endPoint y: 341, distance: 45.4
drag, startPoint x: 395, startPoint y: 450, endPoint x: 786, endPoint y: 330, distance: 409.3
drag, startPoint x: 496, startPoint y: 334, endPoint x: 718, endPoint y: 331, distance: 221.5
click at [956, 476] on icon "submit" at bounding box center [960, 471] width 9 height 9
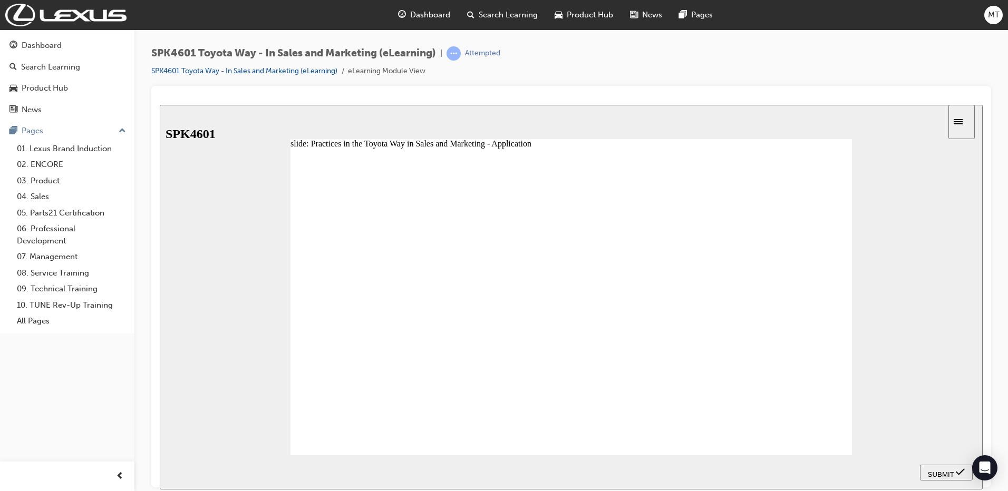
click at [884, 469] on section "SUBMIT NEXT PREV" at bounding box center [571, 472] width 823 height 34
click at [899, 478] on button "PREV" at bounding box center [906, 472] width 41 height 16
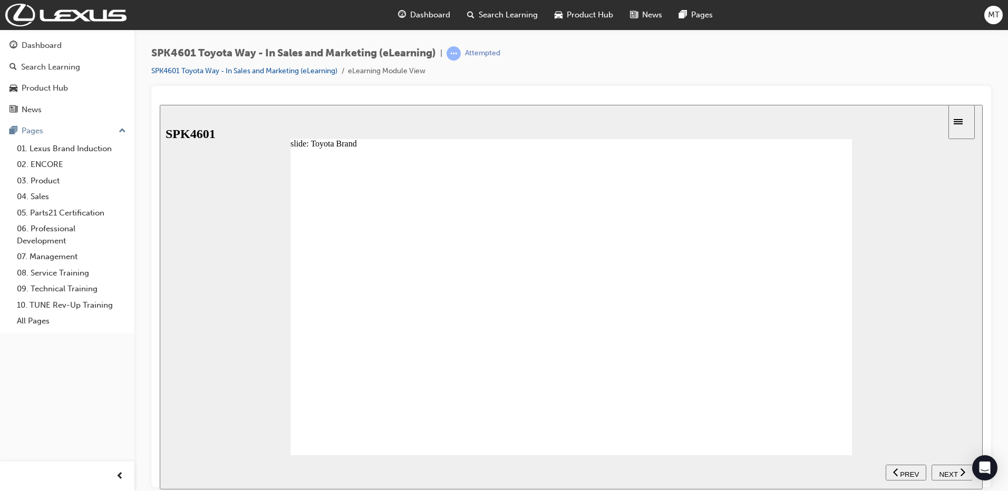
drag, startPoint x: 331, startPoint y: 307, endPoint x: 331, endPoint y: 301, distance: 6.3
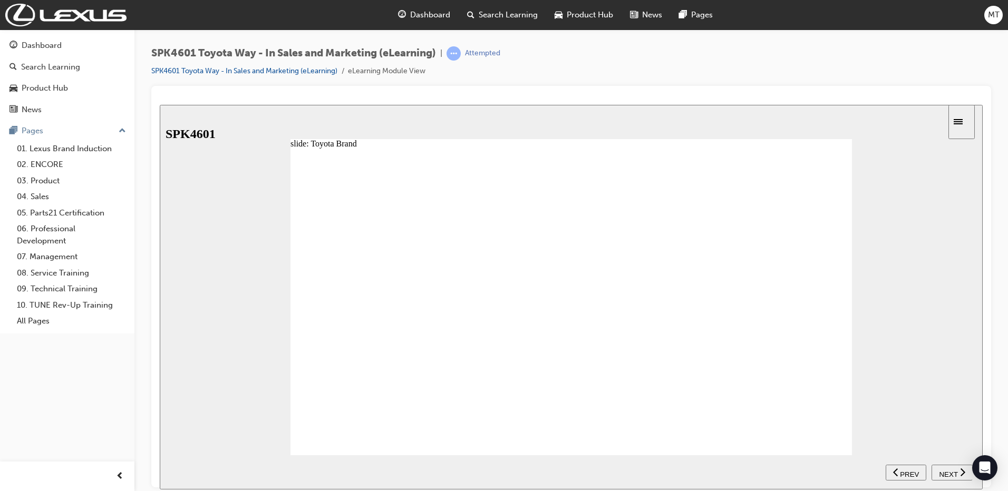
click at [942, 470] on span "NEXT" at bounding box center [948, 474] width 18 height 8
click at [962, 470] on span "NEXT" at bounding box center [953, 474] width 18 height 8
click at [957, 479] on button "NEXT" at bounding box center [952, 472] width 41 height 16
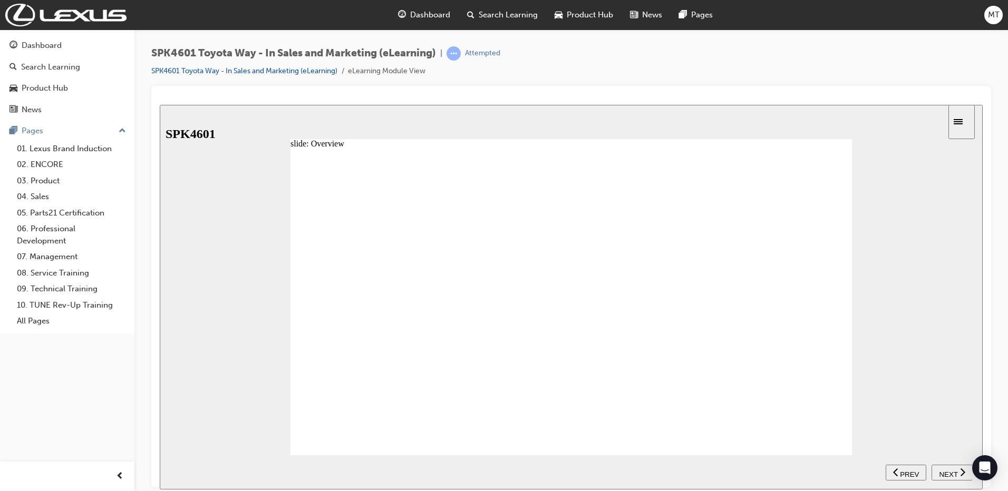
click at [957, 479] on button "NEXT" at bounding box center [952, 472] width 41 height 16
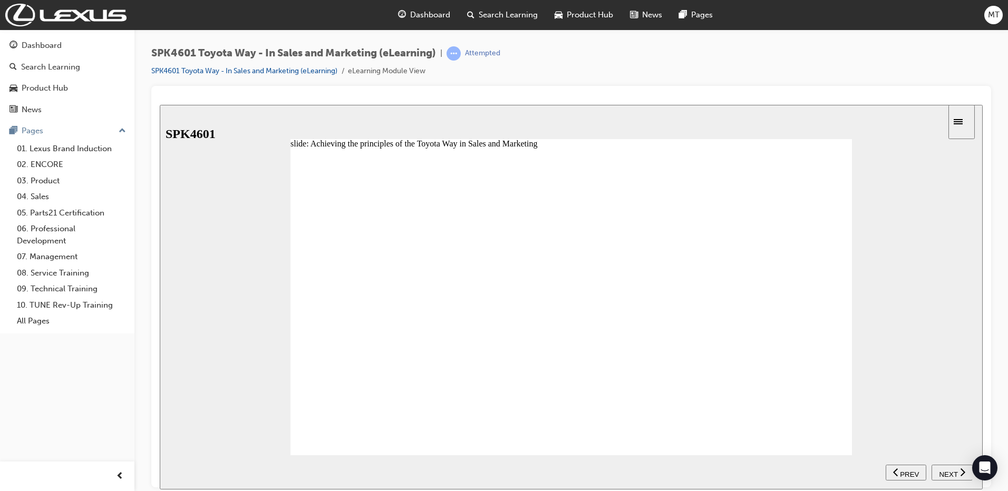
click at [957, 479] on button "NEXT" at bounding box center [952, 472] width 41 height 16
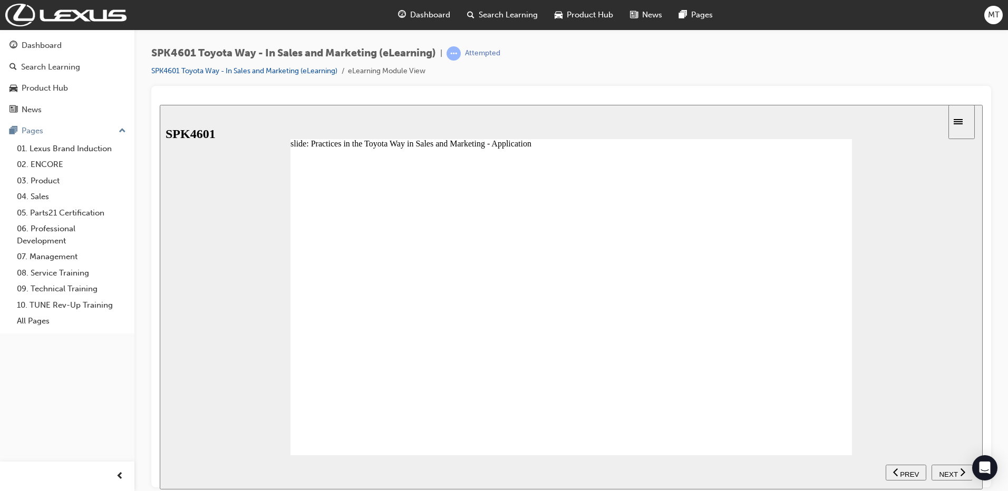
click at [957, 479] on button "NEXT" at bounding box center [952, 472] width 41 height 16
click at [957, 479] on button "NEXT" at bounding box center [957, 472] width 41 height 16
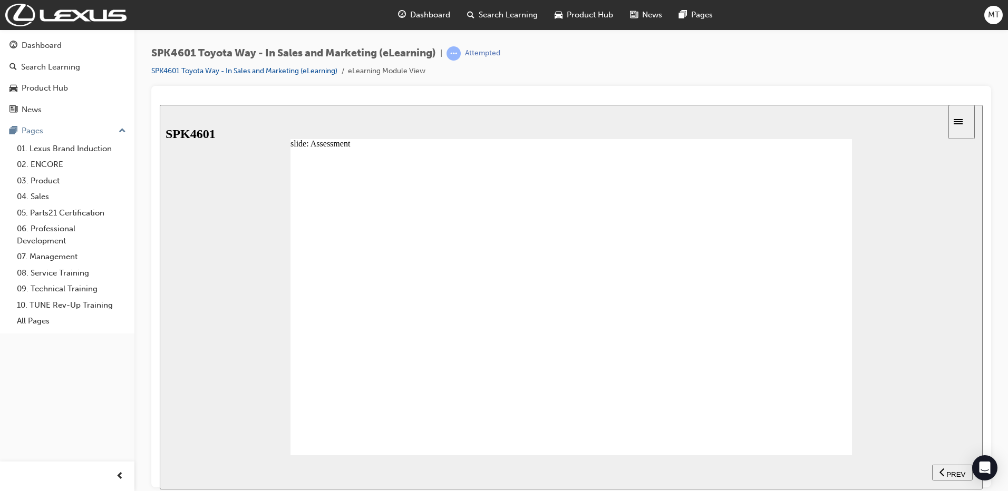
drag, startPoint x: 934, startPoint y: 474, endPoint x: 945, endPoint y: 470, distance: 11.7
click at [936, 474] on div "PREV" at bounding box center [952, 472] width 32 height 11
click at [954, 475] on span "NEXT" at bounding box center [948, 474] width 18 height 8
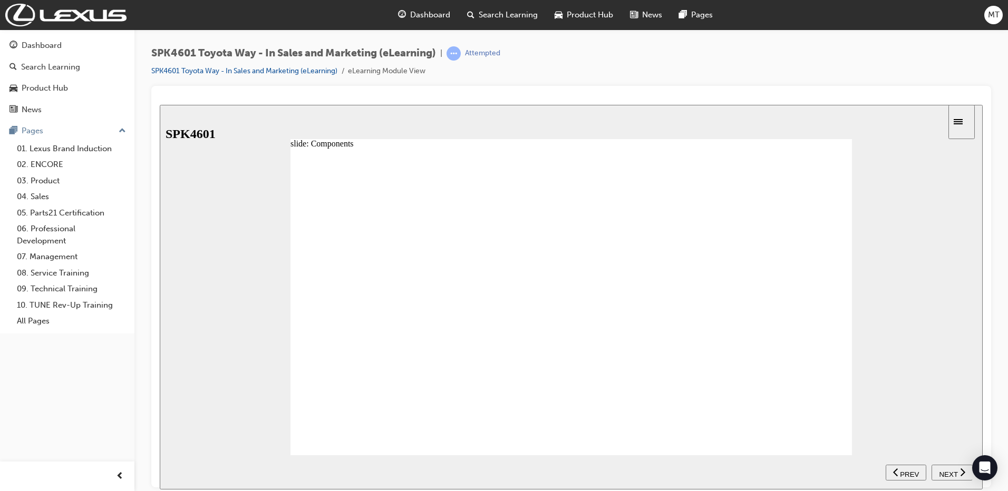
click at [954, 475] on span "NEXT" at bounding box center [948, 474] width 18 height 8
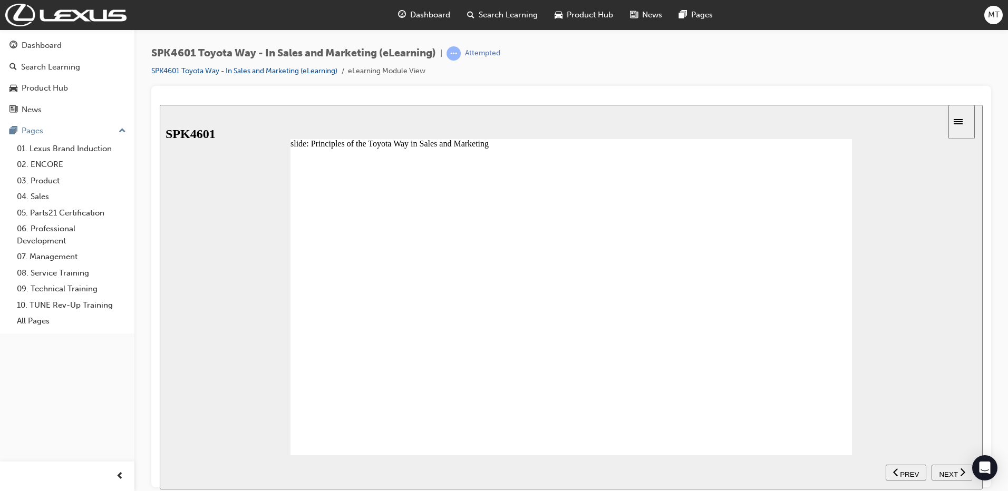
click at [954, 475] on span "NEXT" at bounding box center [948, 474] width 18 height 8
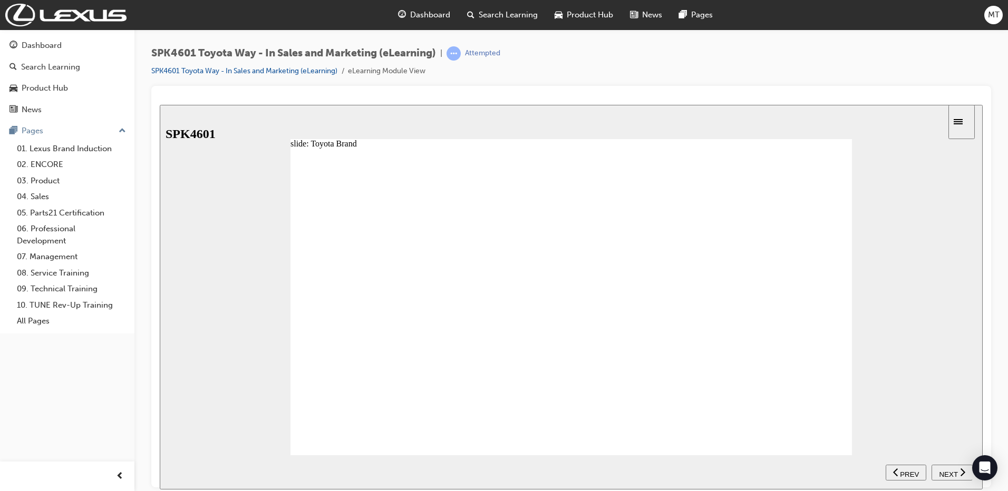
click at [950, 470] on span "NEXT" at bounding box center [948, 474] width 18 height 8
click at [950, 470] on span "NEXT" at bounding box center [953, 474] width 18 height 8
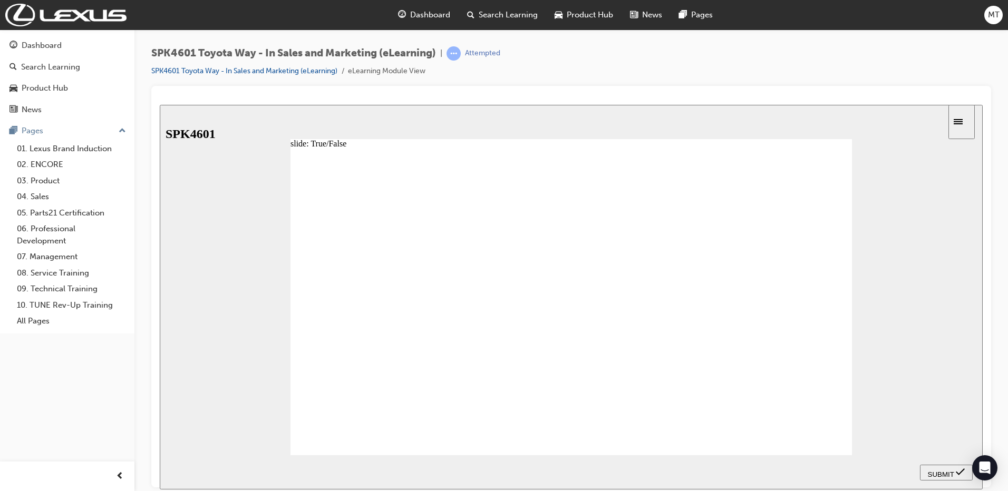
radio input "true"
click at [941, 470] on span "SUBMIT" at bounding box center [941, 474] width 26 height 8
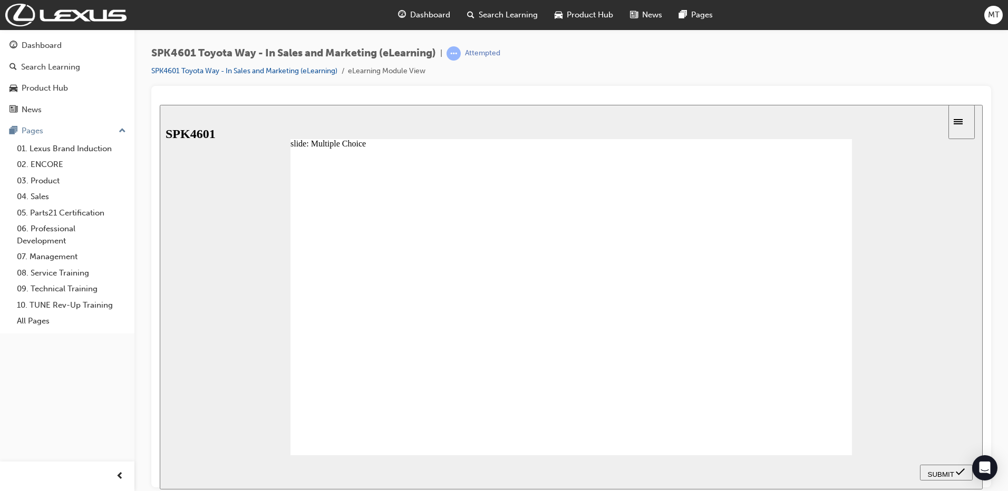
radio input "true"
click at [935, 472] on span "SUBMIT" at bounding box center [941, 474] width 26 height 8
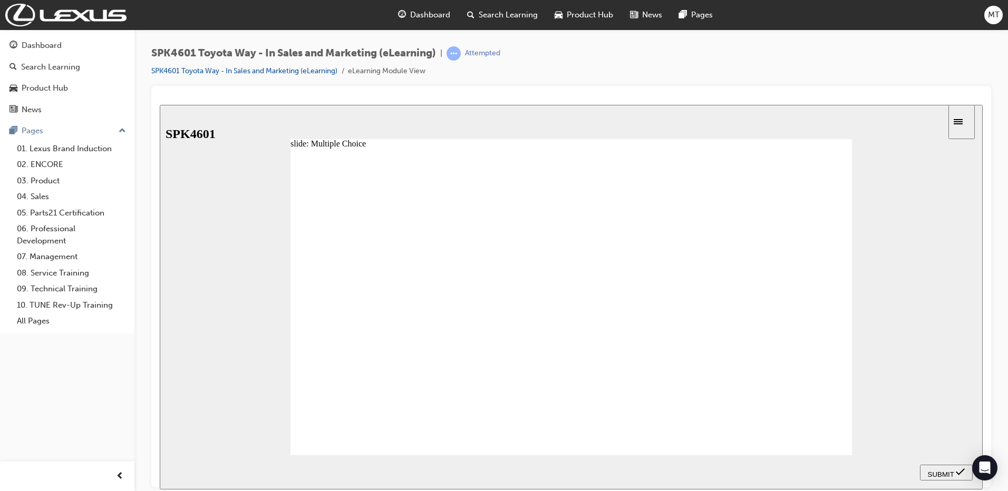
radio input "false"
radio input "true"
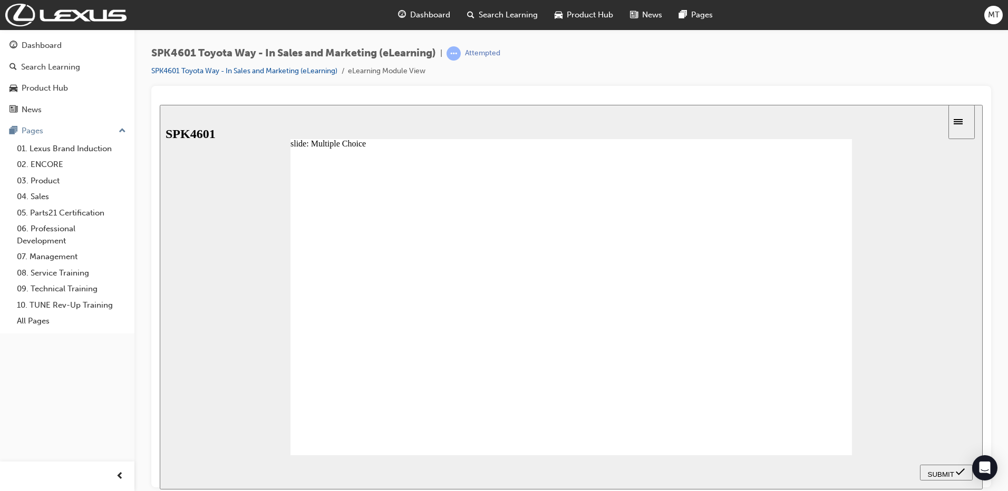
click at [955, 474] on div "SUBMIT" at bounding box center [946, 472] width 44 height 11
radio input "true"
click at [931, 470] on span "SUBMIT" at bounding box center [941, 474] width 26 height 8
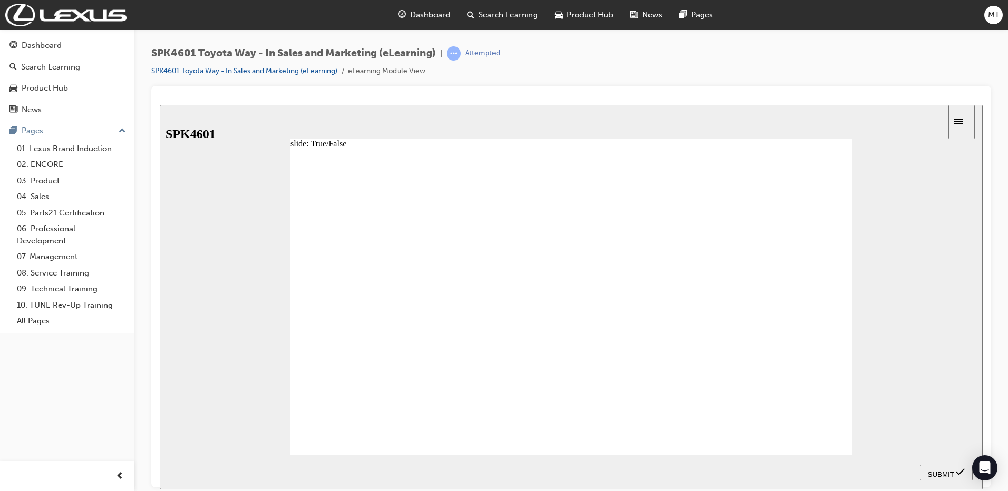
checkbox input "true"
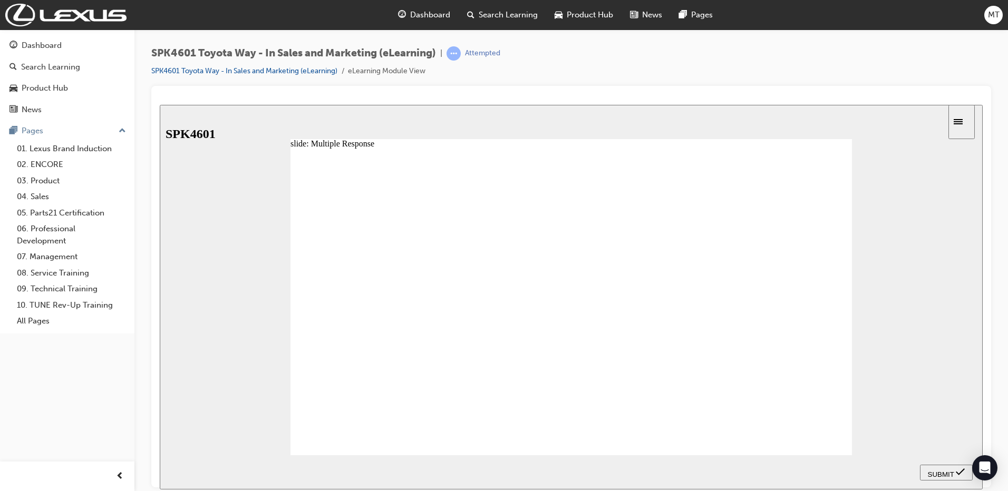
checkbox input "true"
click at [941, 470] on span "SUBMIT" at bounding box center [941, 474] width 26 height 8
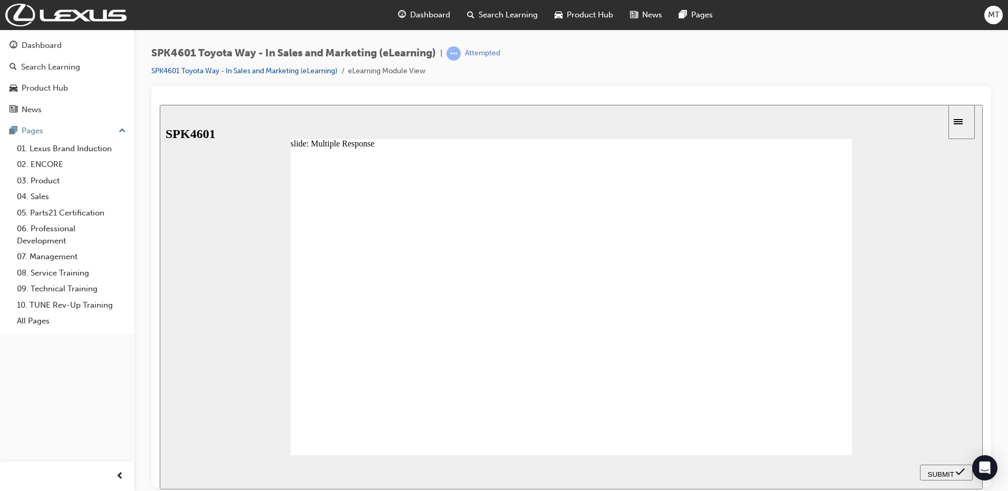
checkbox input "true"
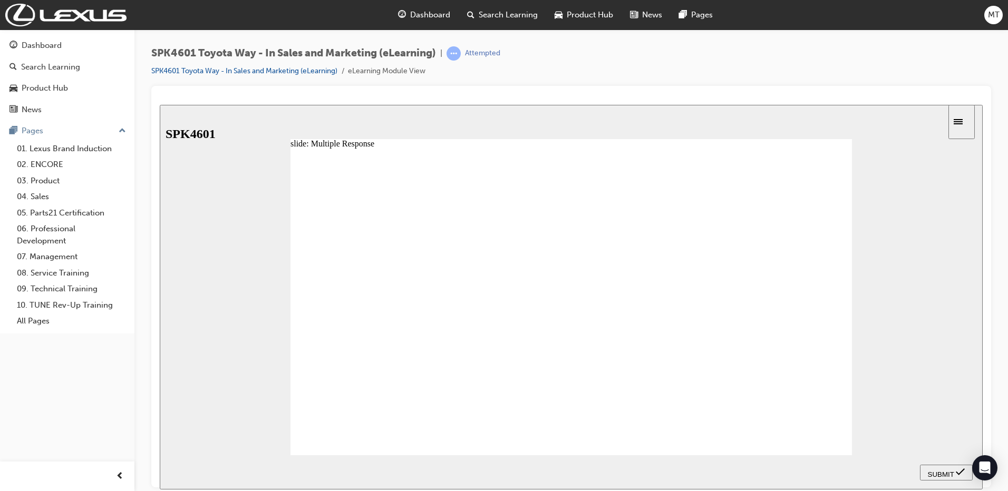
checkbox input "true"
click at [934, 479] on button "SUBMIT" at bounding box center [946, 472] width 53 height 16
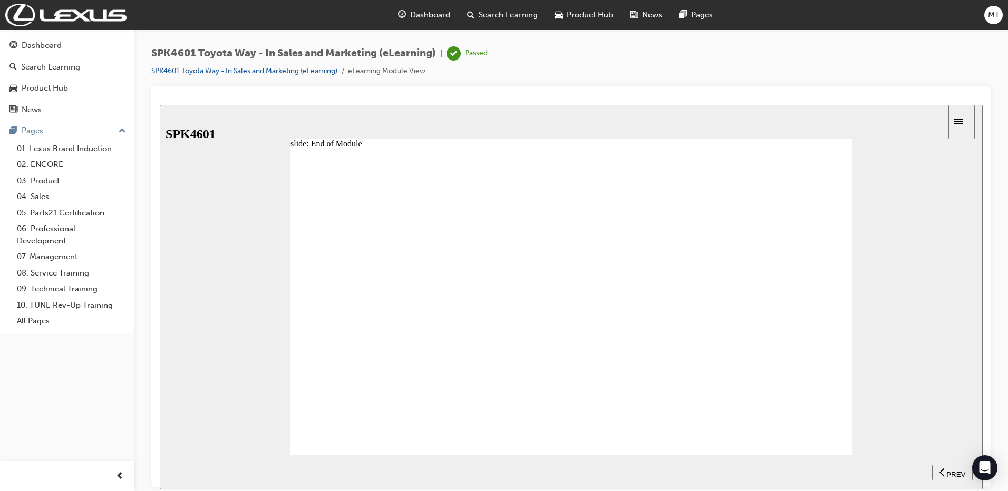
click at [67, 200] on link "04. Sales" at bounding box center [72, 197] width 118 height 16
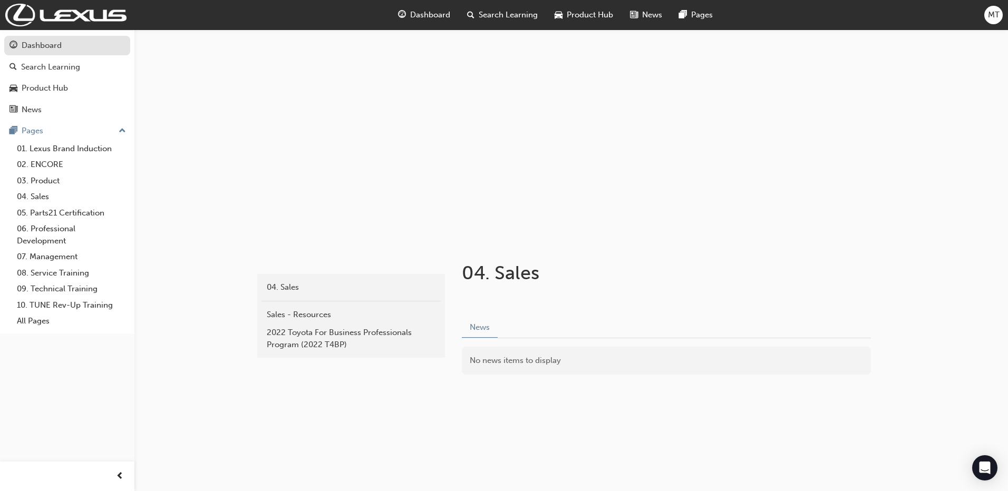
click at [57, 46] on div "Dashboard" at bounding box center [42, 46] width 40 height 12
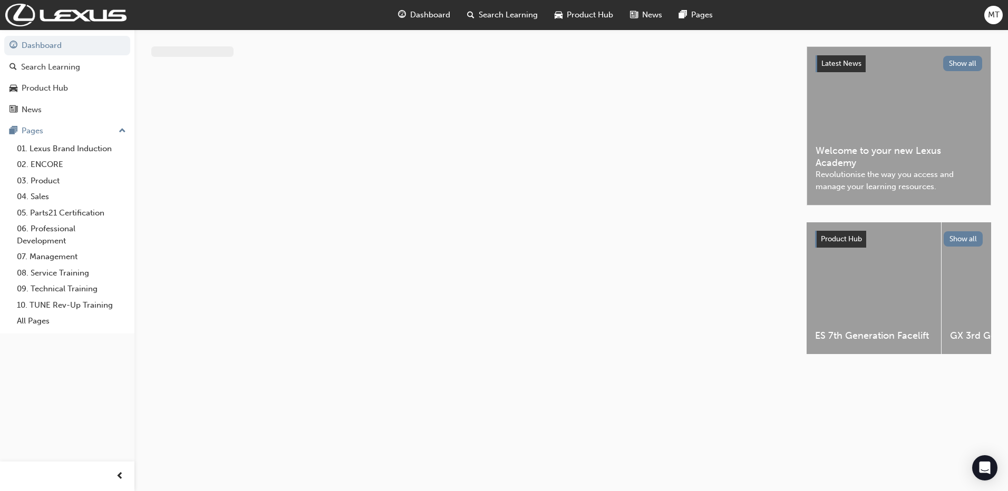
click at [829, 141] on div "Latest News Show all Welcome to your new Lexus Academy Revolutionise the way yo…" at bounding box center [898, 126] width 183 height 158
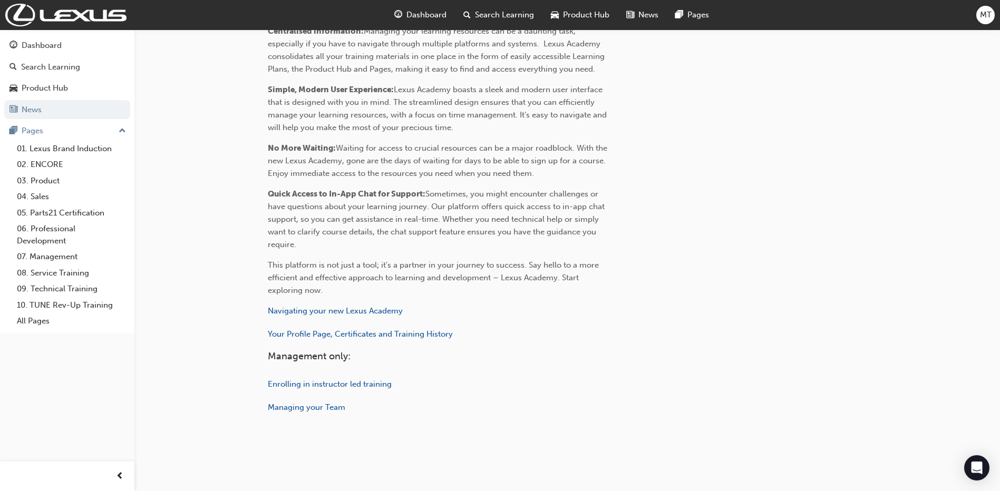
scroll to position [415, 0]
click at [36, 57] on link "Search Learning" at bounding box center [67, 67] width 126 height 20
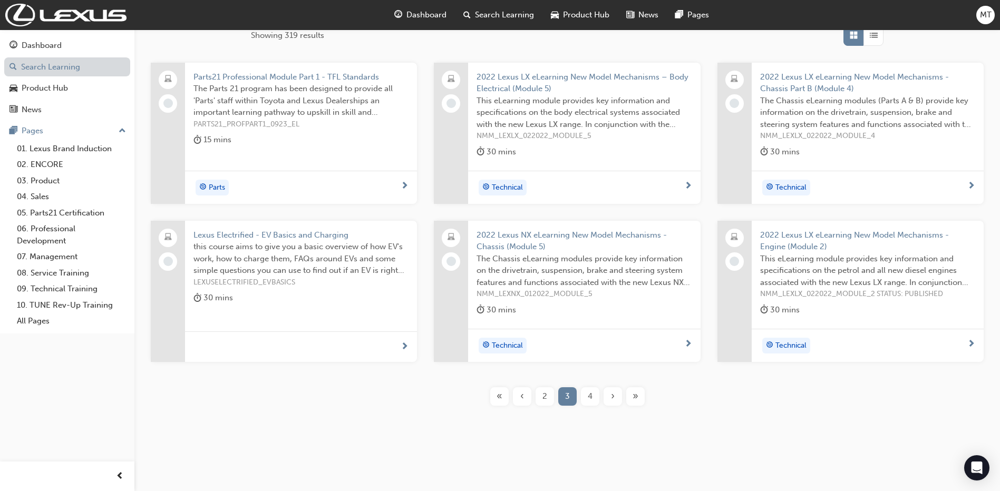
scroll to position [181, 0]
click at [588, 401] on span "4" at bounding box center [590, 397] width 5 height 12
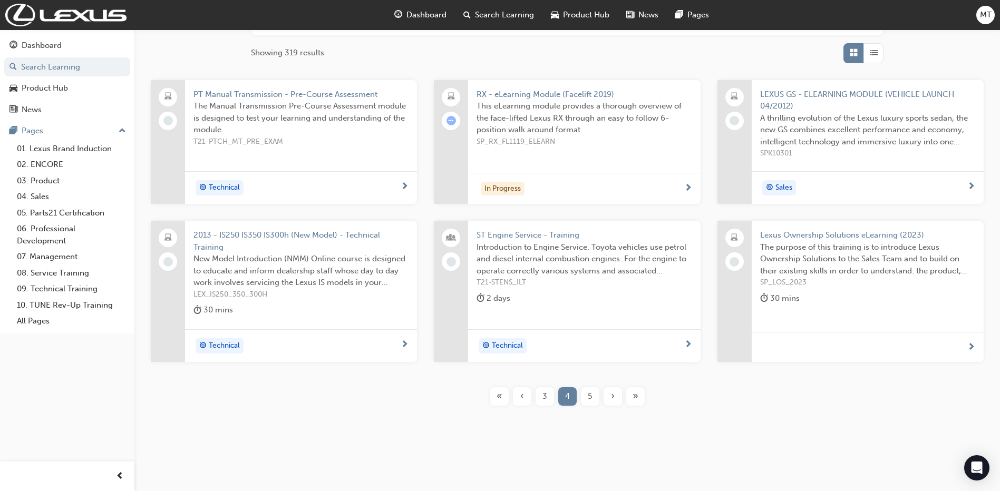
click at [802, 238] on span "Lexus Ownership Solutions eLearning (2023)" at bounding box center [867, 235] width 215 height 12
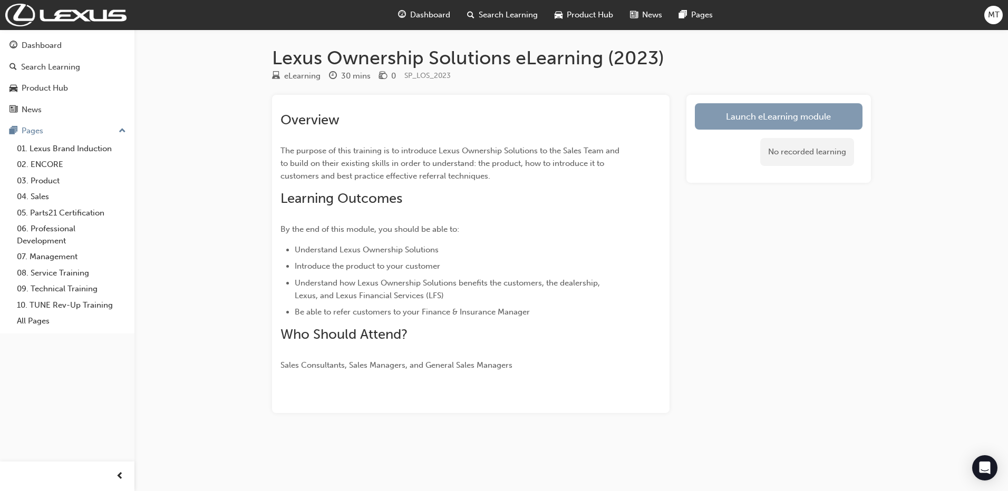
click at [709, 111] on link "Launch eLearning module" at bounding box center [779, 116] width 168 height 26
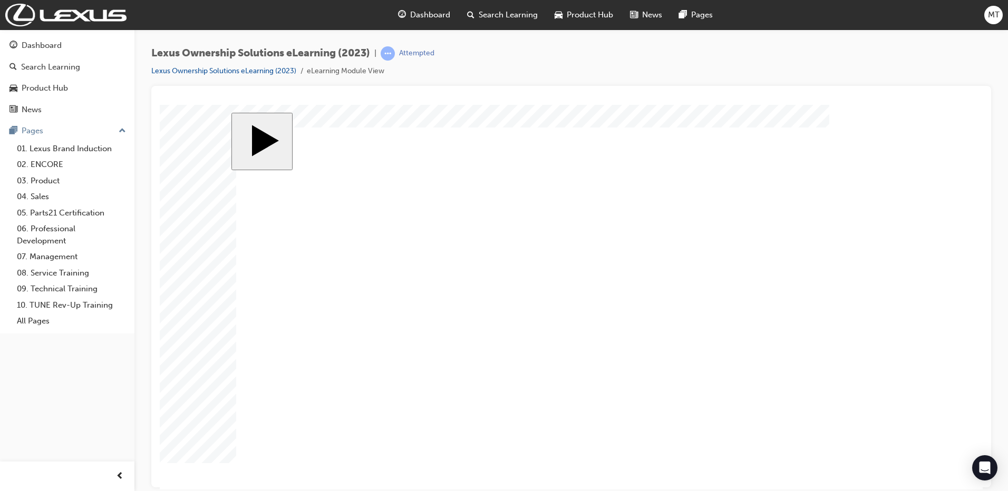
click at [53, 64] on div "Search Learning" at bounding box center [50, 67] width 59 height 12
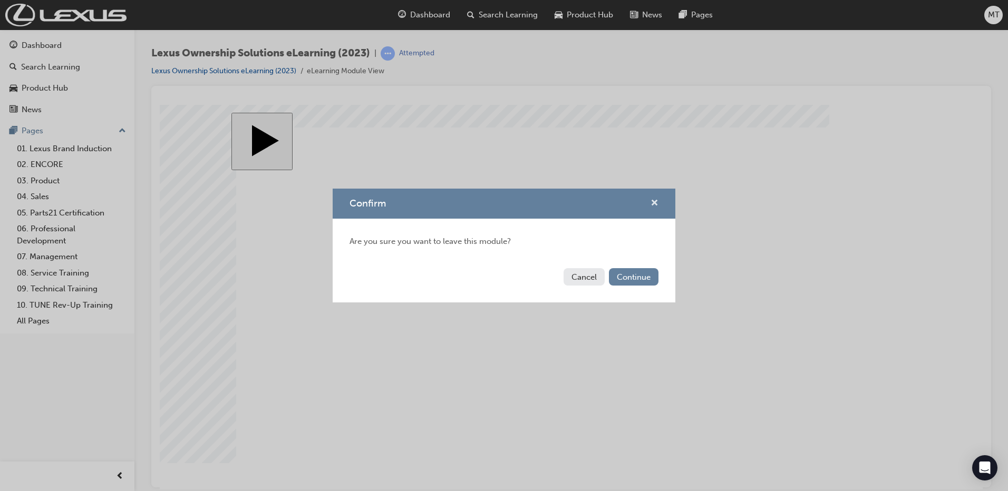
click at [656, 204] on span "cross-icon" at bounding box center [655, 203] width 8 height 9
